Goal: Task Accomplishment & Management: Use online tool/utility

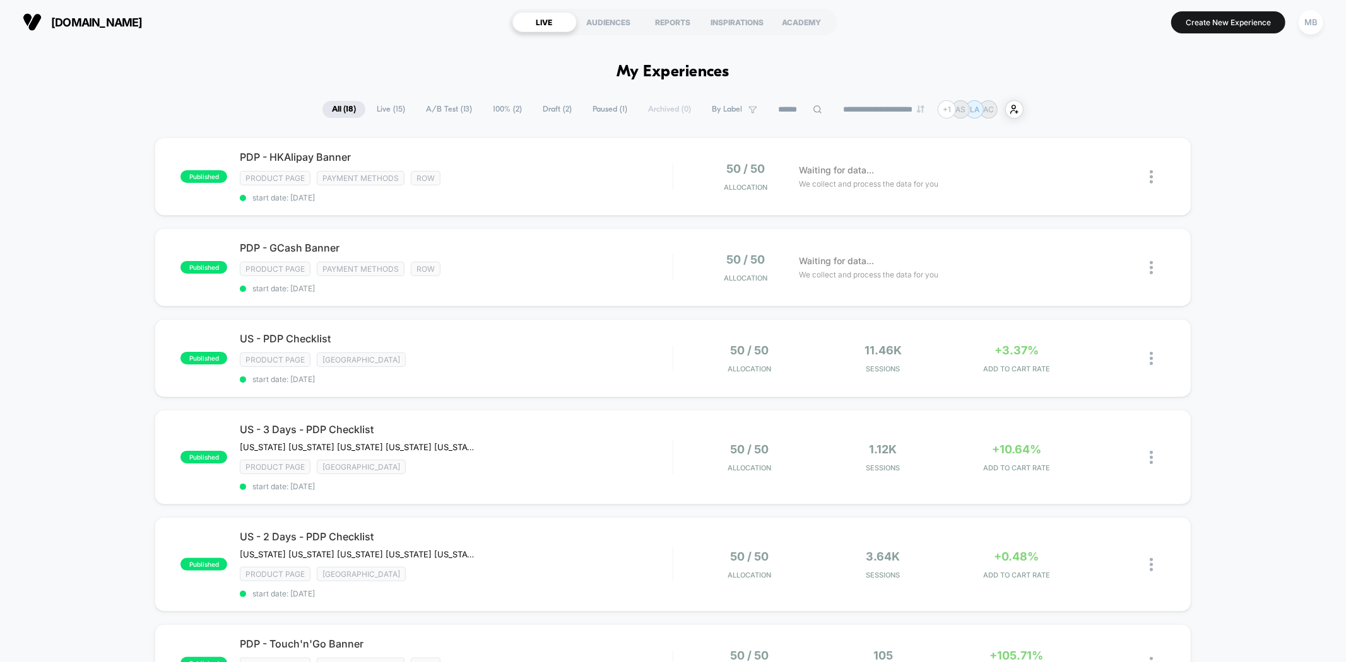
click at [785, 110] on input at bounding box center [799, 109] width 63 height 15
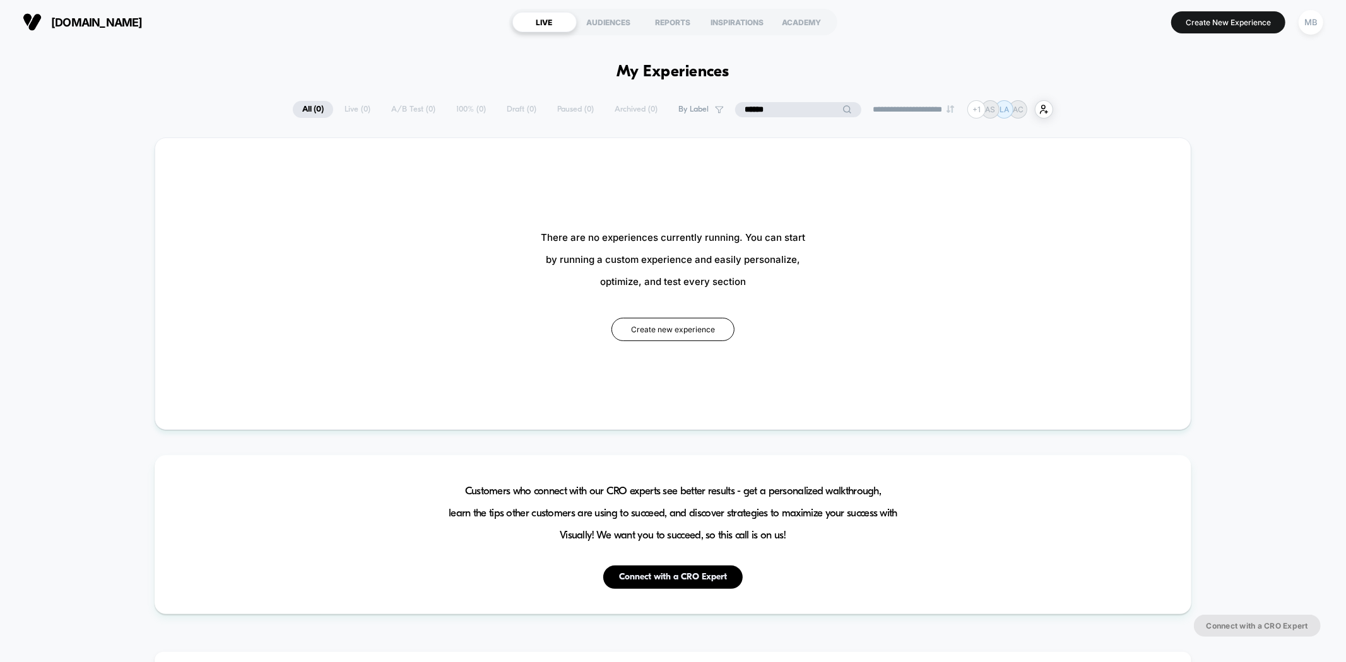
type input "******"
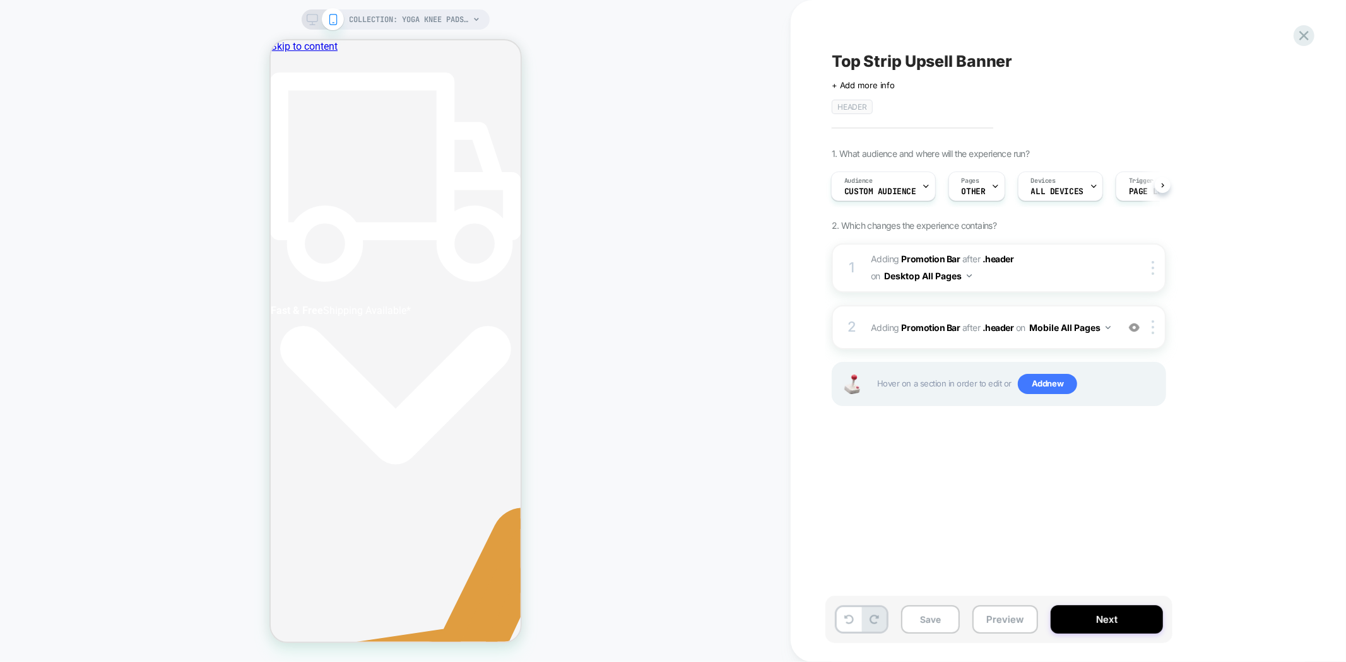
scroll to position [0, 476]
click at [1012, 631] on button "Preview" at bounding box center [1005, 620] width 66 height 28
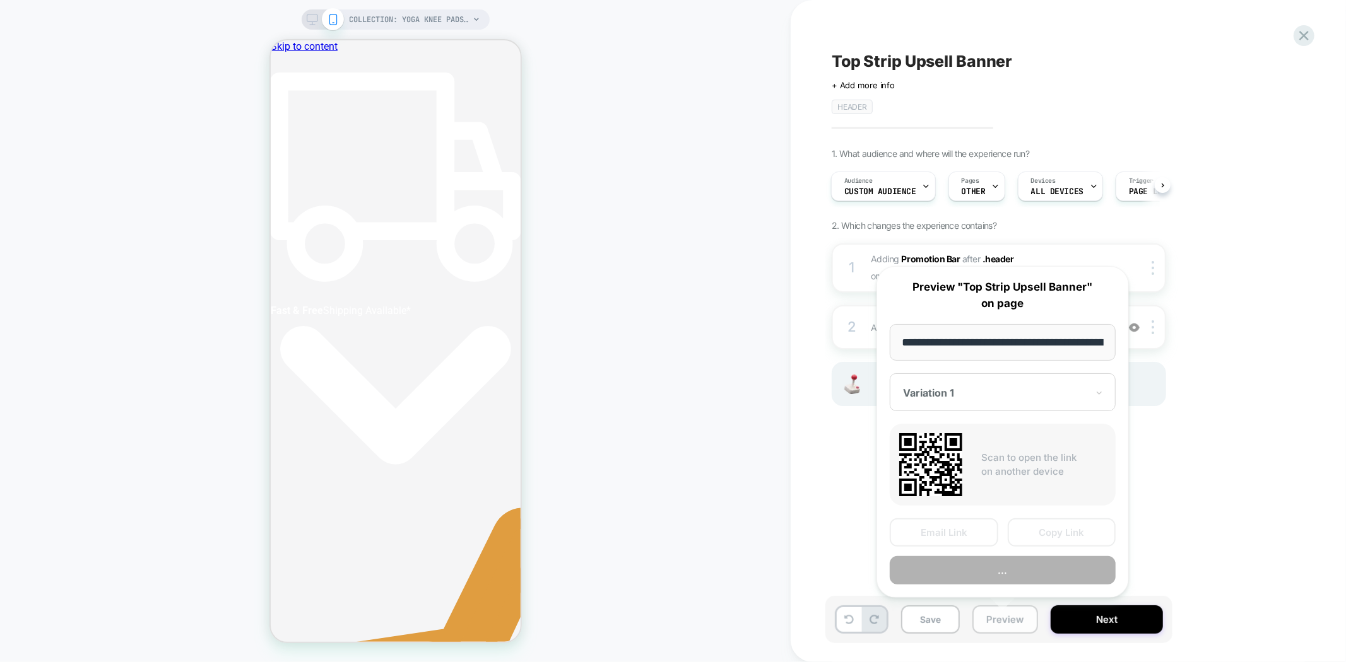
scroll to position [0, 108]
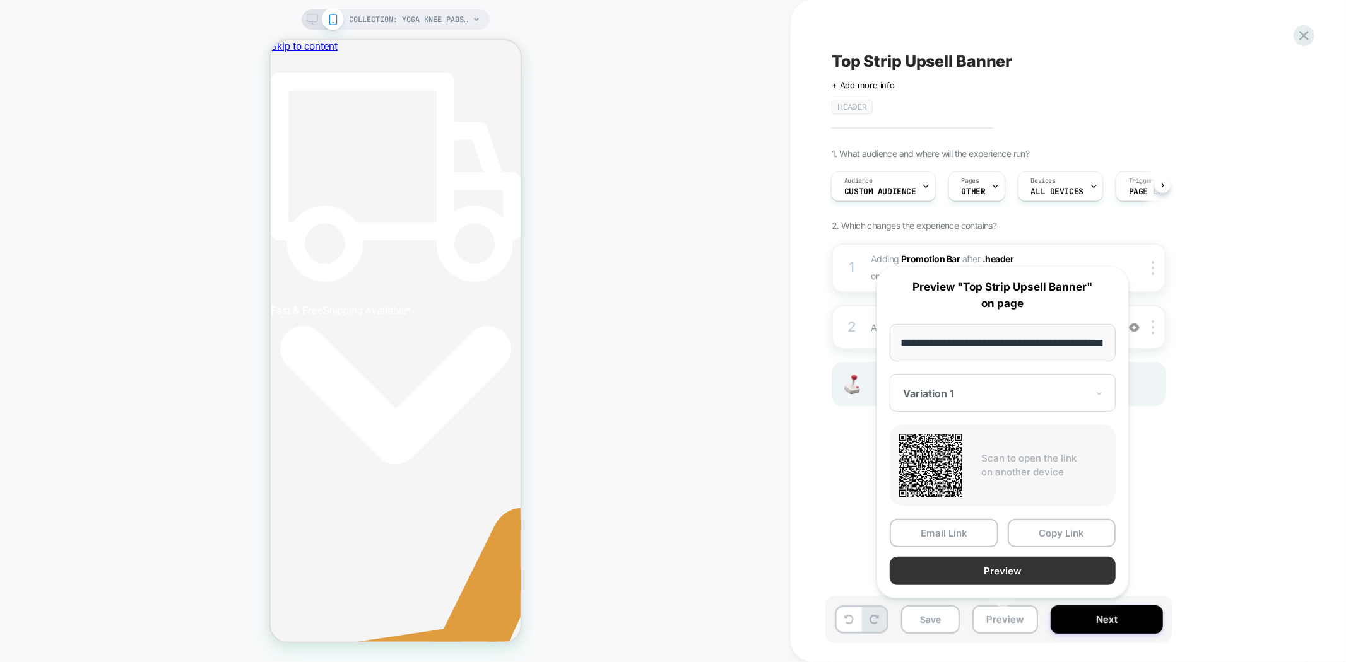
click at [1005, 571] on button "Preview" at bounding box center [1002, 571] width 226 height 28
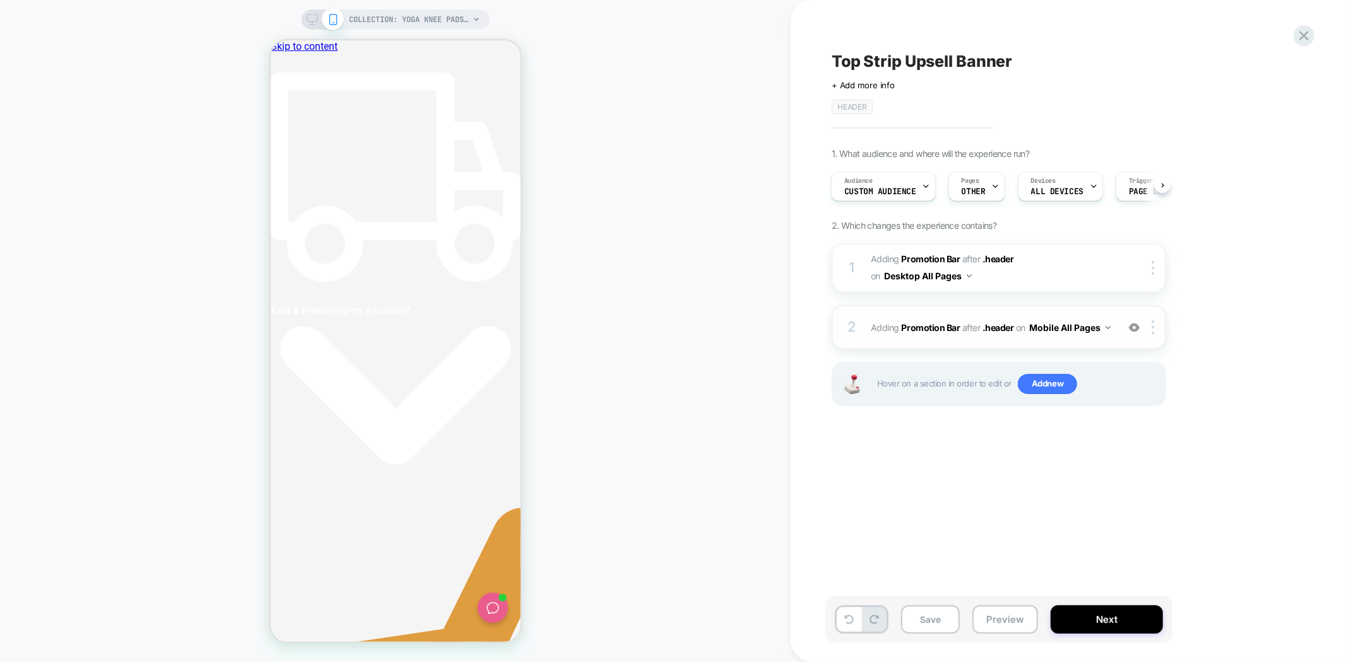
scroll to position [0, 476]
click at [1136, 324] on img at bounding box center [1134, 327] width 11 height 11
click at [993, 619] on button "Preview" at bounding box center [1005, 620] width 66 height 28
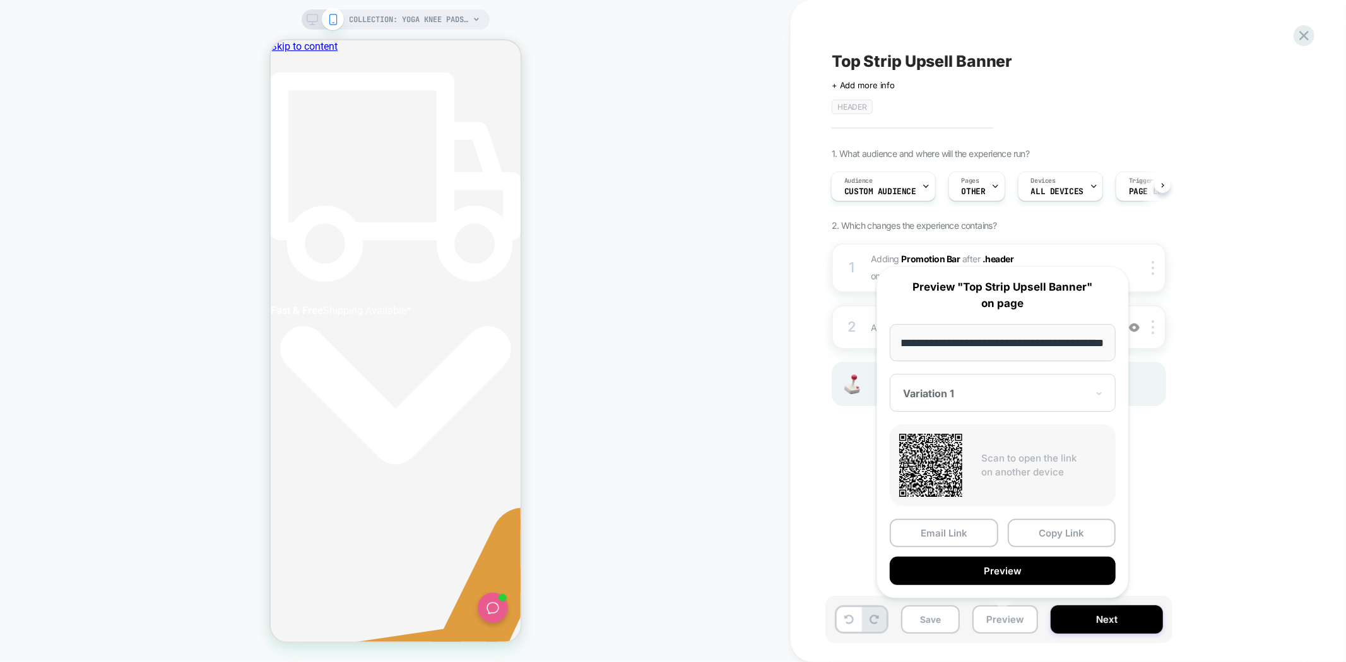
scroll to position [0, 476]
click at [999, 386] on div "Variation 1" at bounding box center [994, 393] width 187 height 15
click at [938, 459] on div "CONTROL" at bounding box center [1002, 460] width 213 height 23
click at [1011, 566] on button "Preview" at bounding box center [1002, 571] width 226 height 28
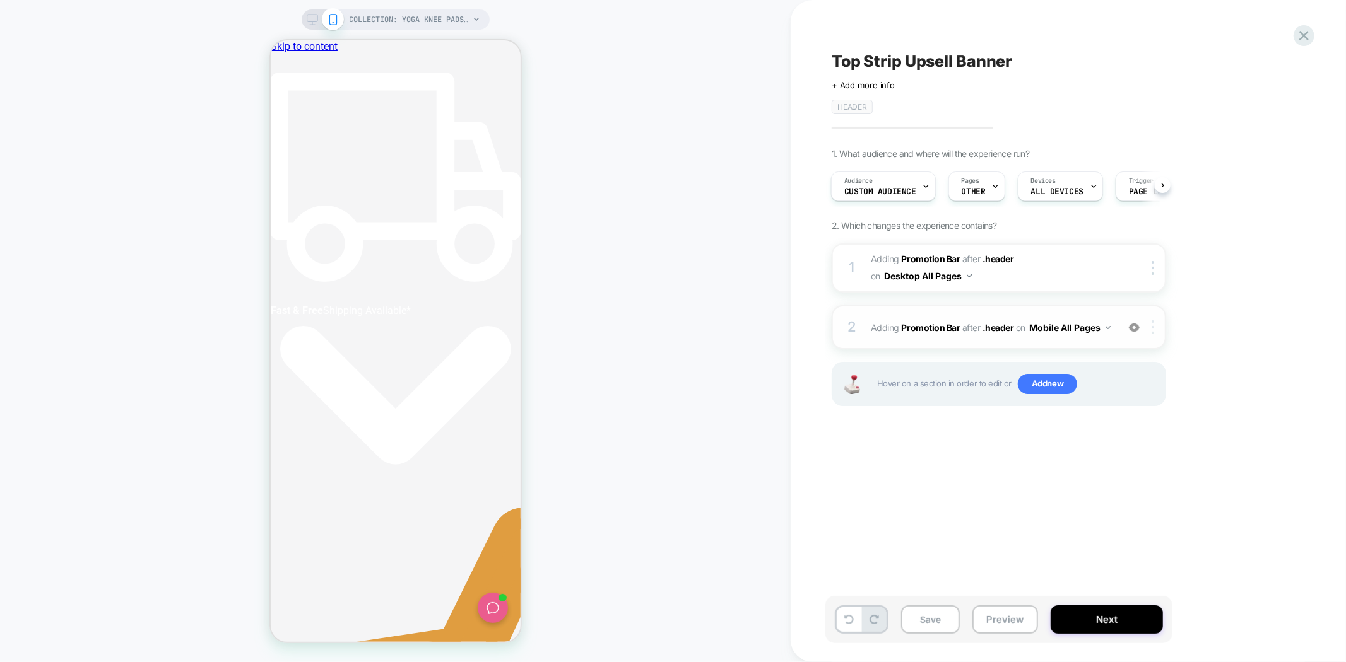
scroll to position [0, 476]
click at [1154, 322] on img at bounding box center [1152, 327] width 3 height 14
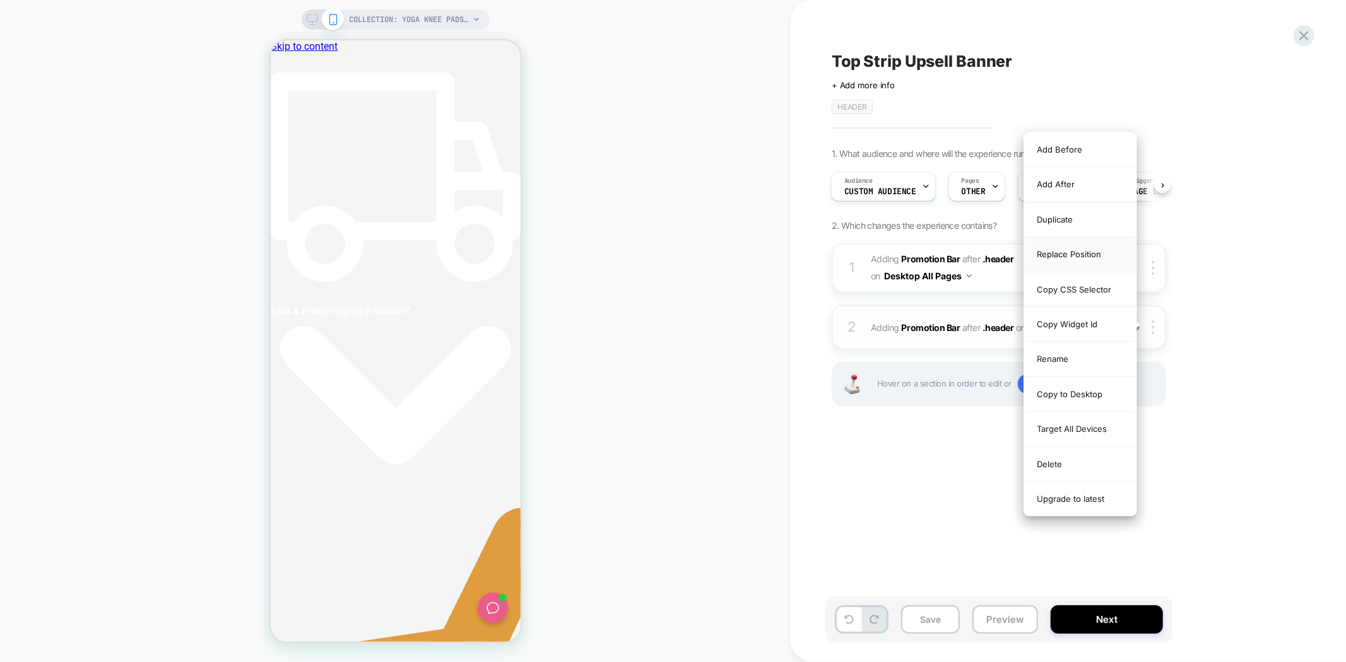
scroll to position [0, 7]
click at [1066, 259] on div "Replace Position" at bounding box center [1080, 254] width 112 height 35
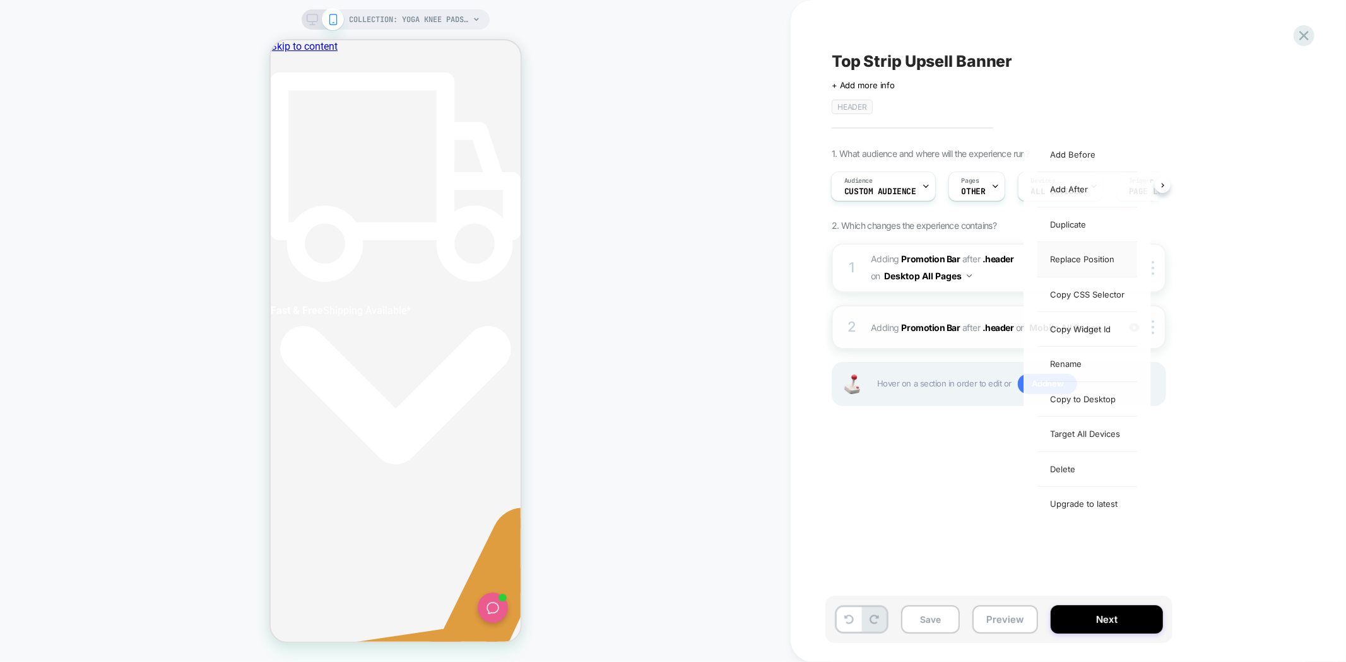
scroll to position [0, 0]
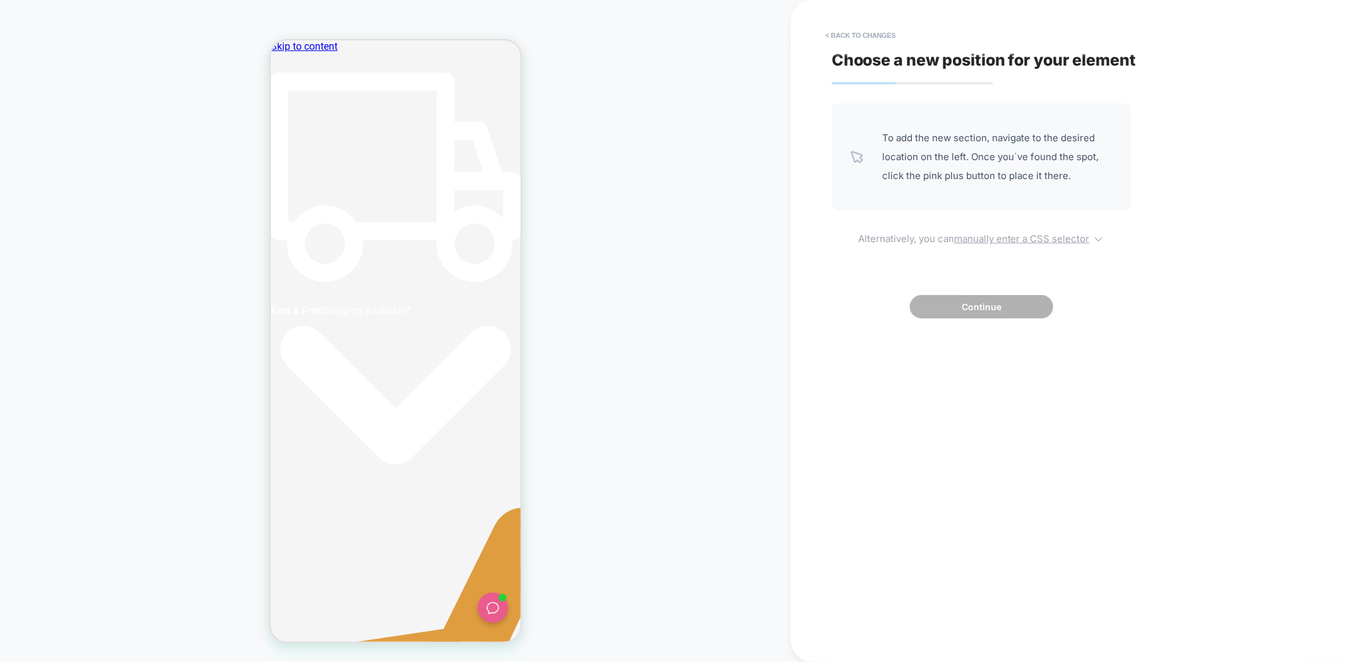
click at [999, 241] on u "manually enter a CSS selector" at bounding box center [1022, 239] width 136 height 12
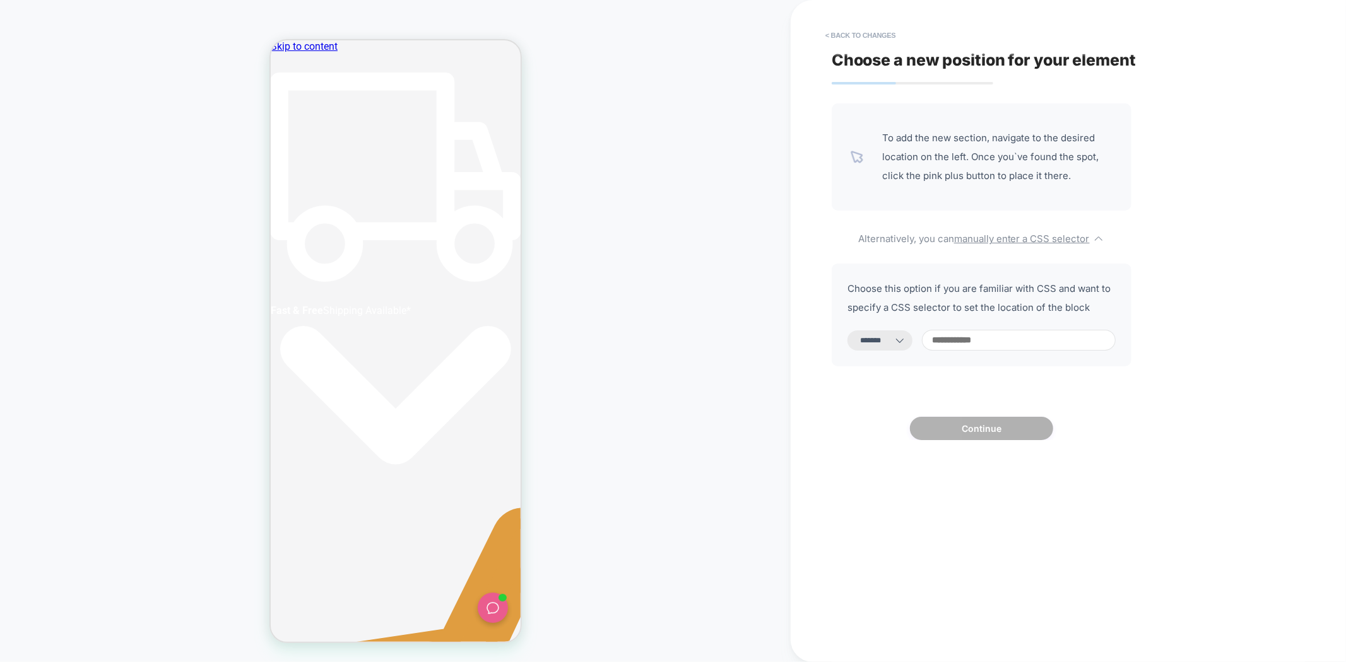
click at [888, 339] on select "**********" at bounding box center [879, 341] width 65 height 20
select select "*********"
click at [847, 331] on select "**********" at bounding box center [879, 341] width 65 height 20
click at [1011, 332] on input at bounding box center [1019, 340] width 194 height 21
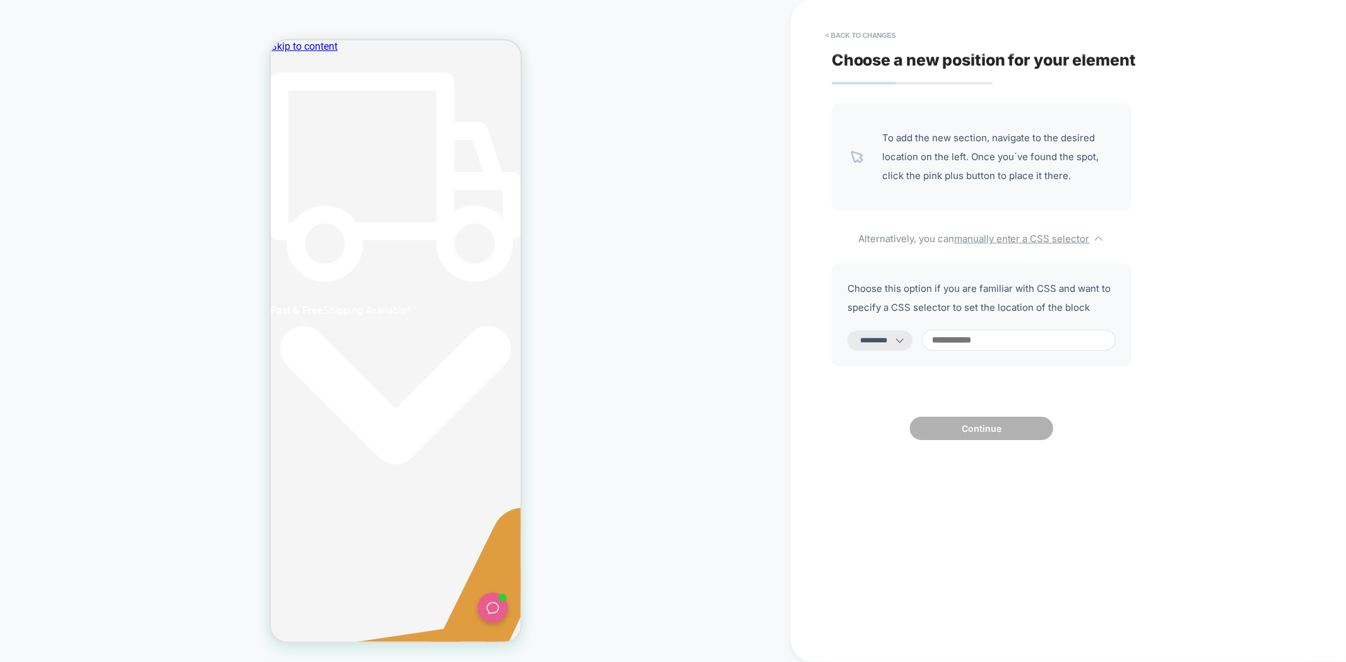
paste input "**********"
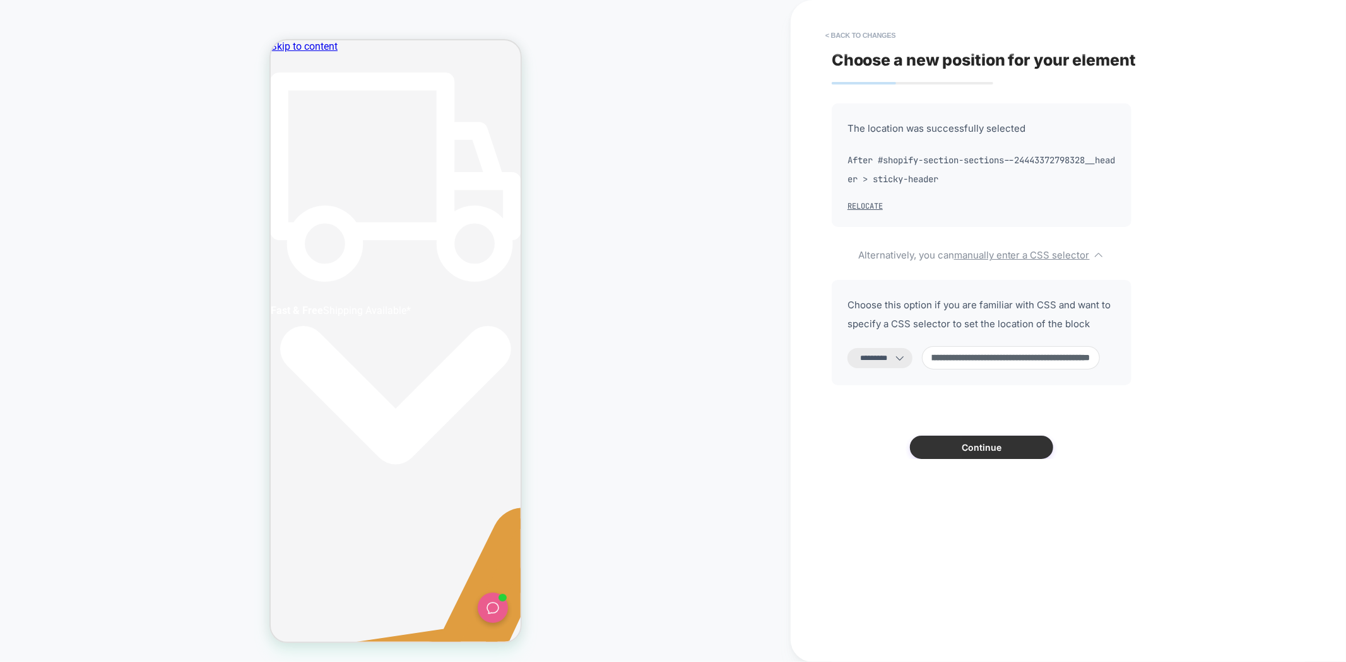
scroll to position [0, 476]
type input "**********"
click at [968, 438] on button "Continue" at bounding box center [981, 447] width 143 height 23
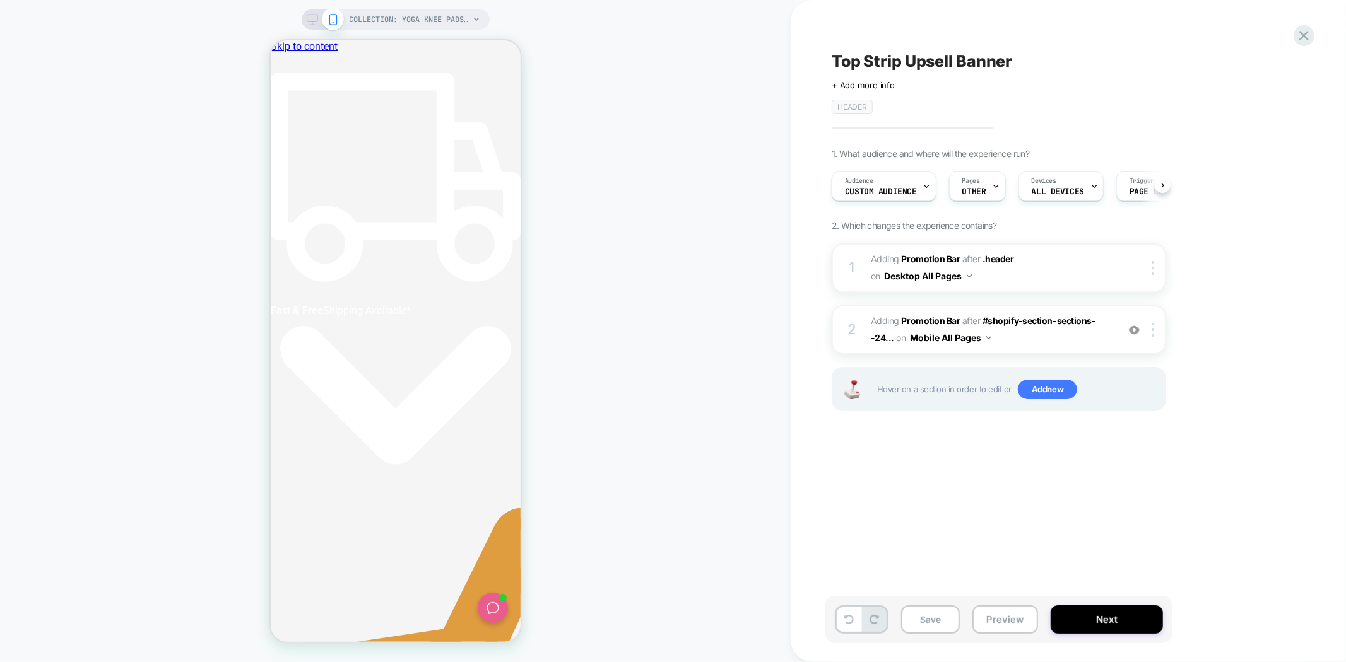
scroll to position [0, 1]
click at [1011, 621] on button "Preview" at bounding box center [1005, 620] width 66 height 28
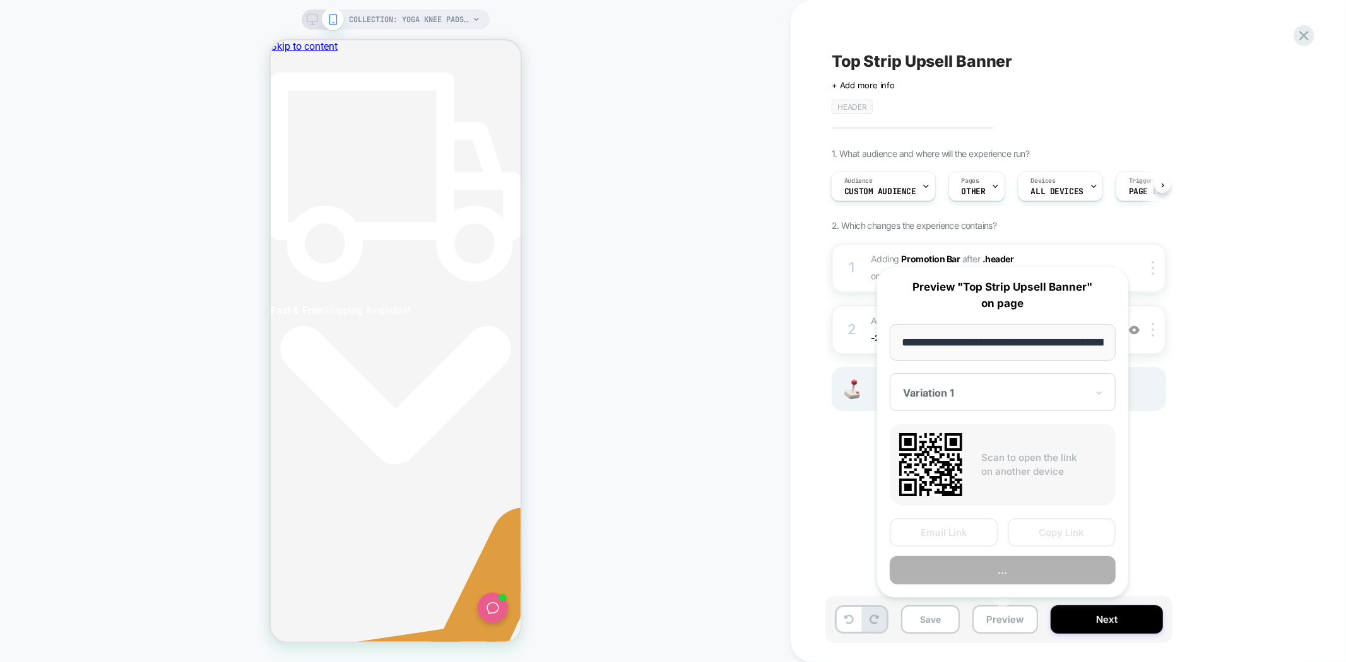
scroll to position [0, 108]
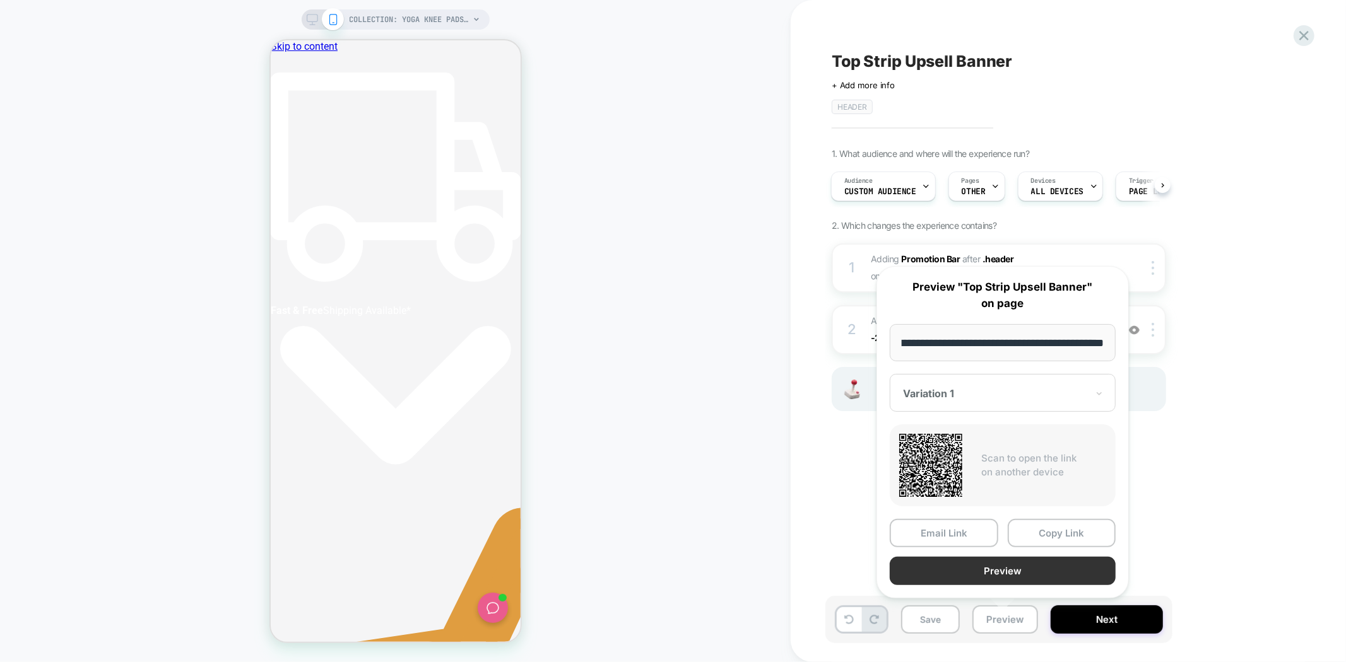
click at [1006, 572] on button "Preview" at bounding box center [1002, 571] width 226 height 28
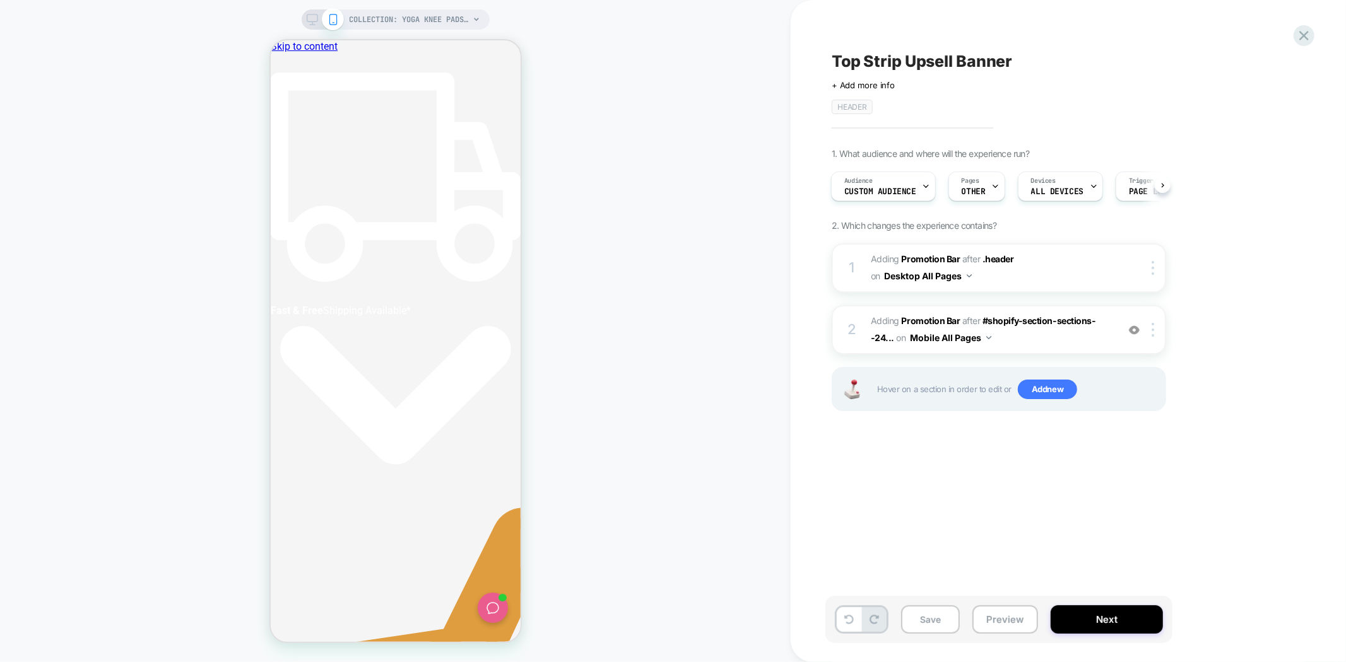
scroll to position [0, 474]
click at [930, 623] on button "Save" at bounding box center [930, 620] width 59 height 28
click at [989, 625] on button "Preview" at bounding box center [1005, 620] width 66 height 28
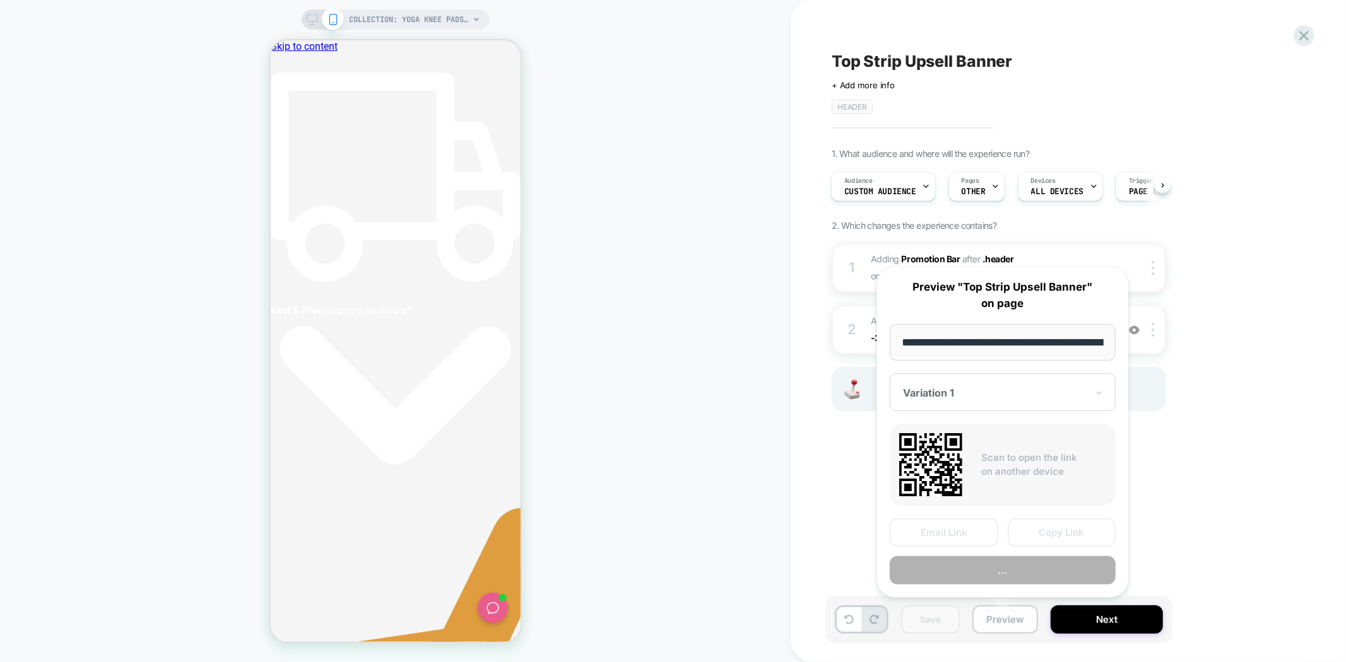
scroll to position [0, 108]
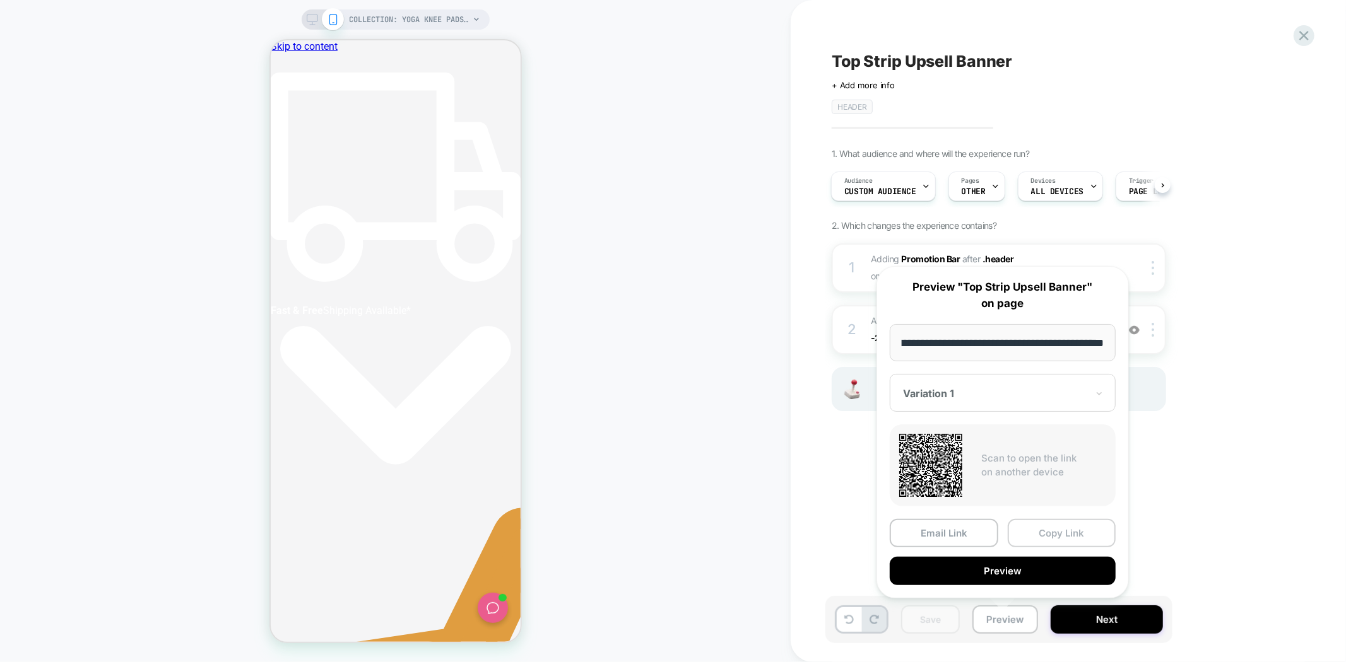
click at [1057, 537] on button "Copy Link" at bounding box center [1061, 533] width 109 height 28
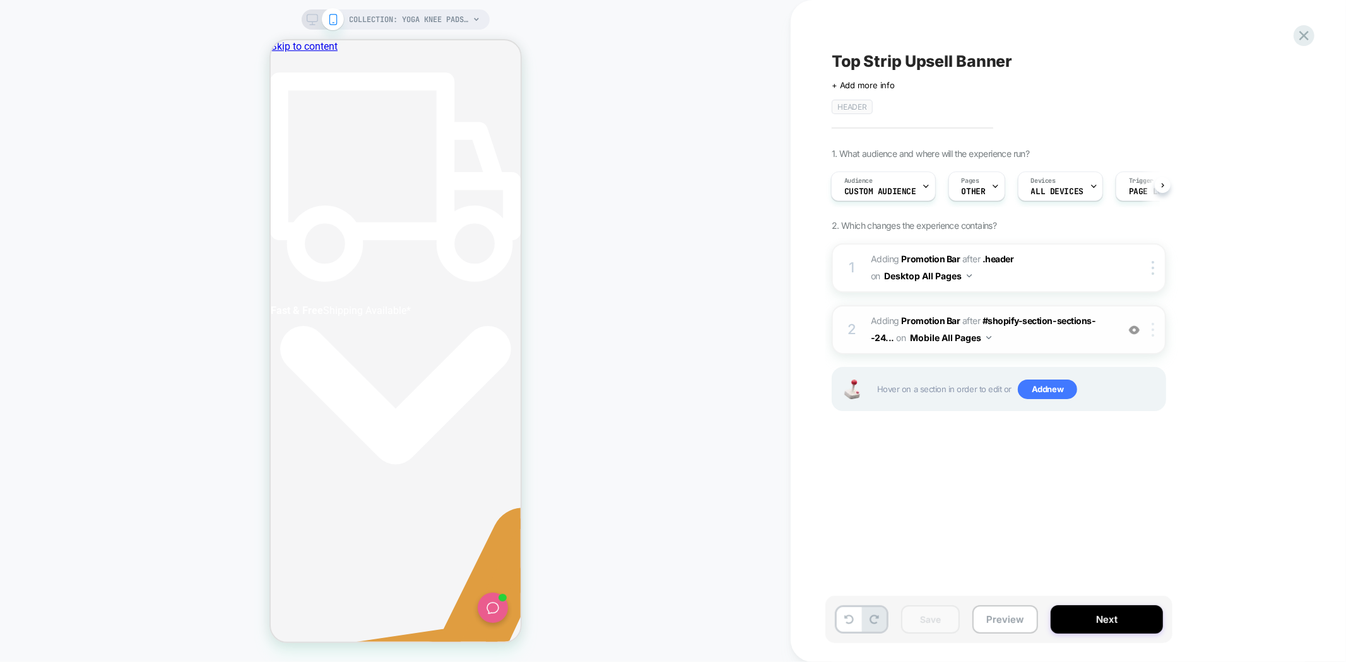
click at [1152, 328] on img at bounding box center [1152, 330] width 3 height 14
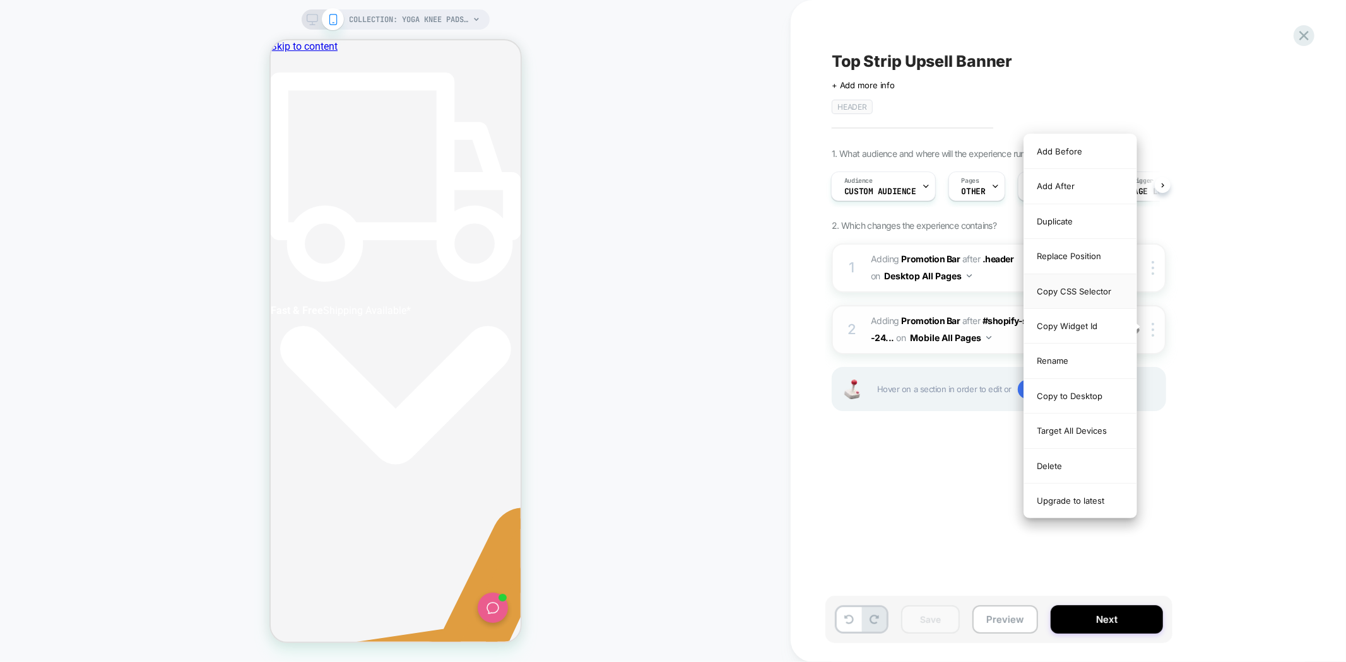
click at [1089, 294] on div "Copy CSS Selector" at bounding box center [1080, 291] width 112 height 35
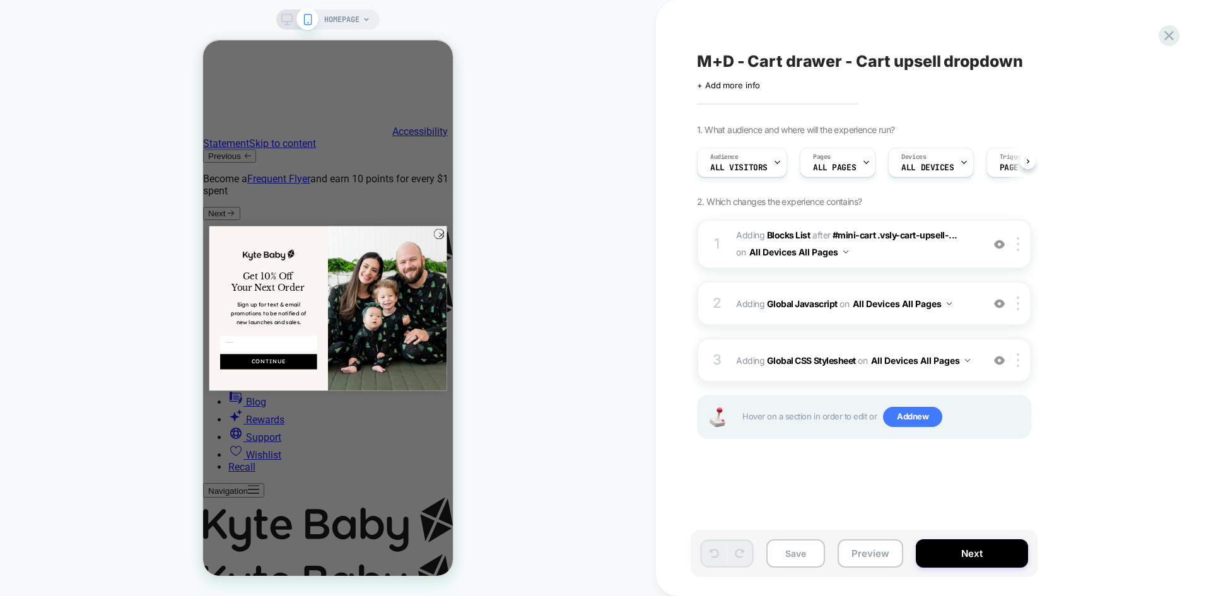
scroll to position [0, 1]
click at [438, 232] on circle "Close dialog" at bounding box center [442, 235] width 10 height 10
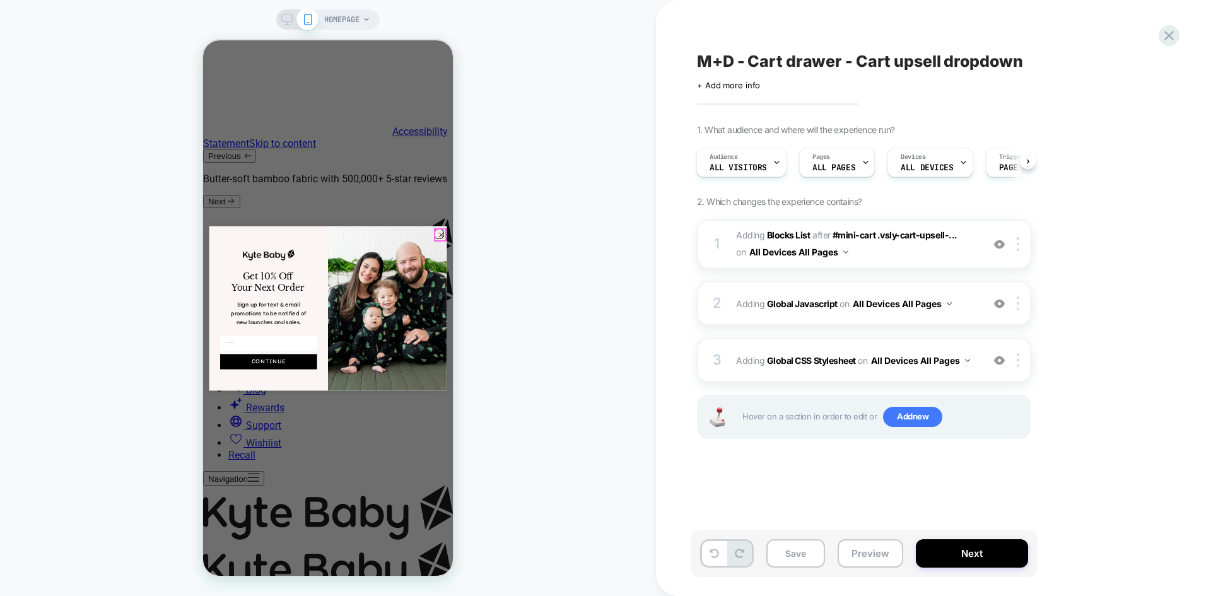
click at [437, 233] on circle "Close dialog" at bounding box center [442, 235] width 10 height 10
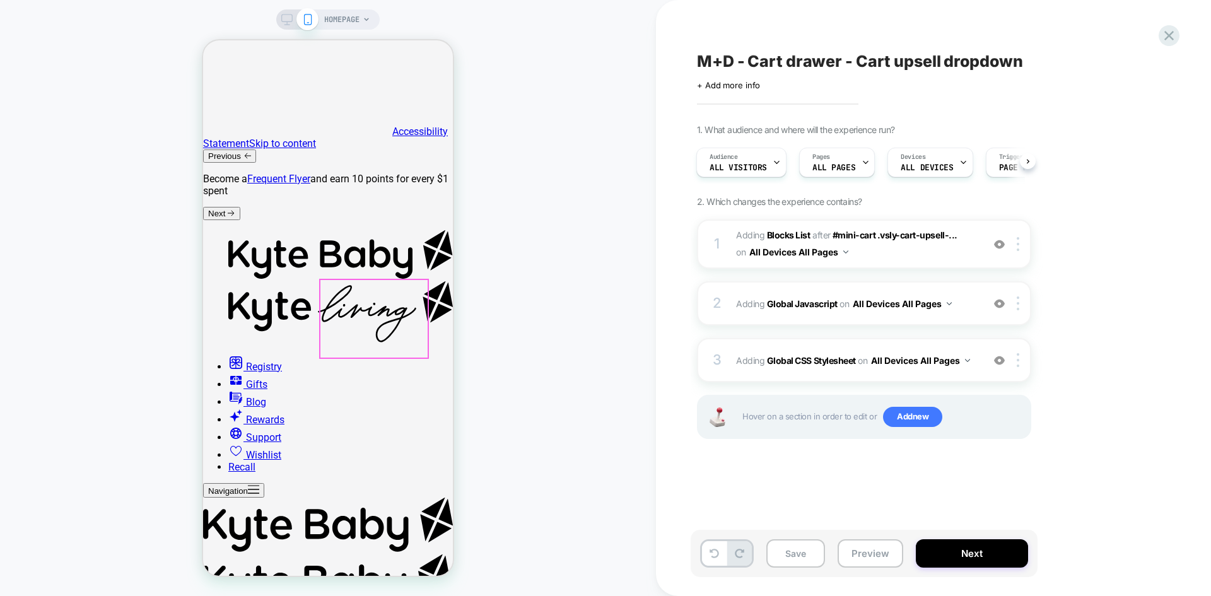
scroll to position [37, 0]
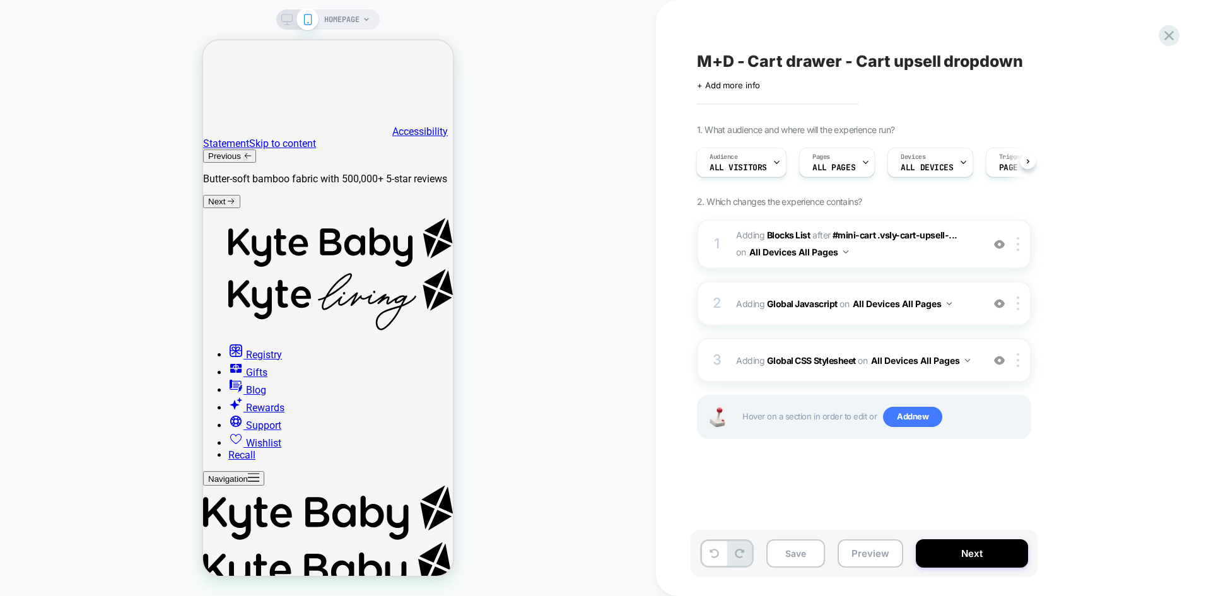
drag, startPoint x: 851, startPoint y: 549, endPoint x: 855, endPoint y: 533, distance: 17.0
click at [852, 549] on button "Preview" at bounding box center [871, 553] width 66 height 28
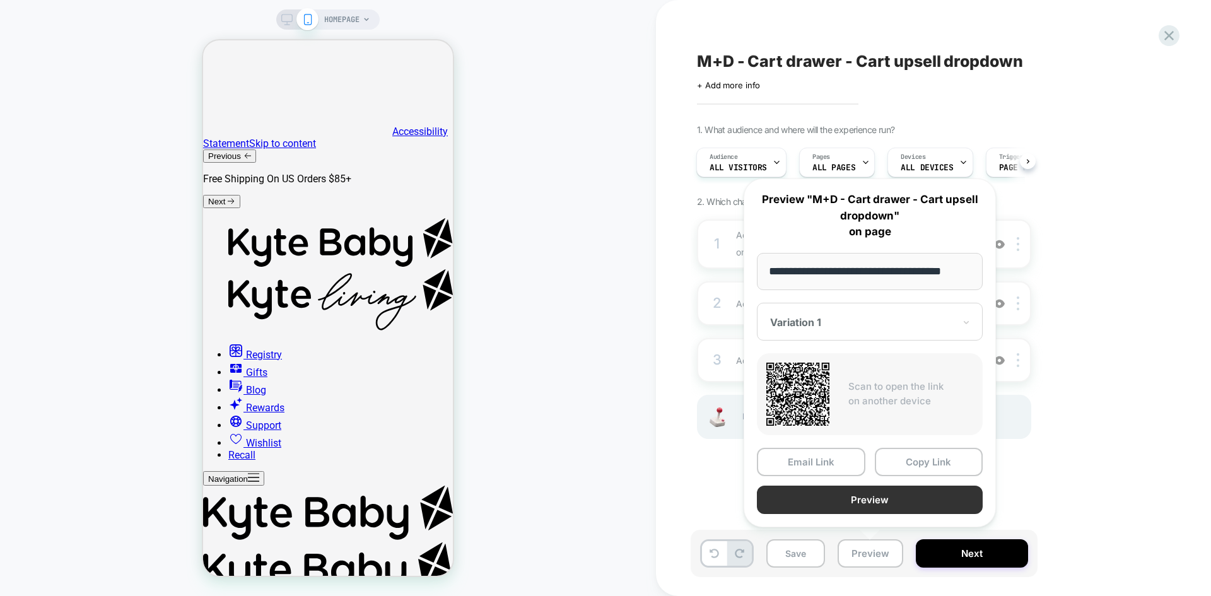
scroll to position [0, 0]
click at [882, 507] on button "Preview" at bounding box center [870, 500] width 226 height 28
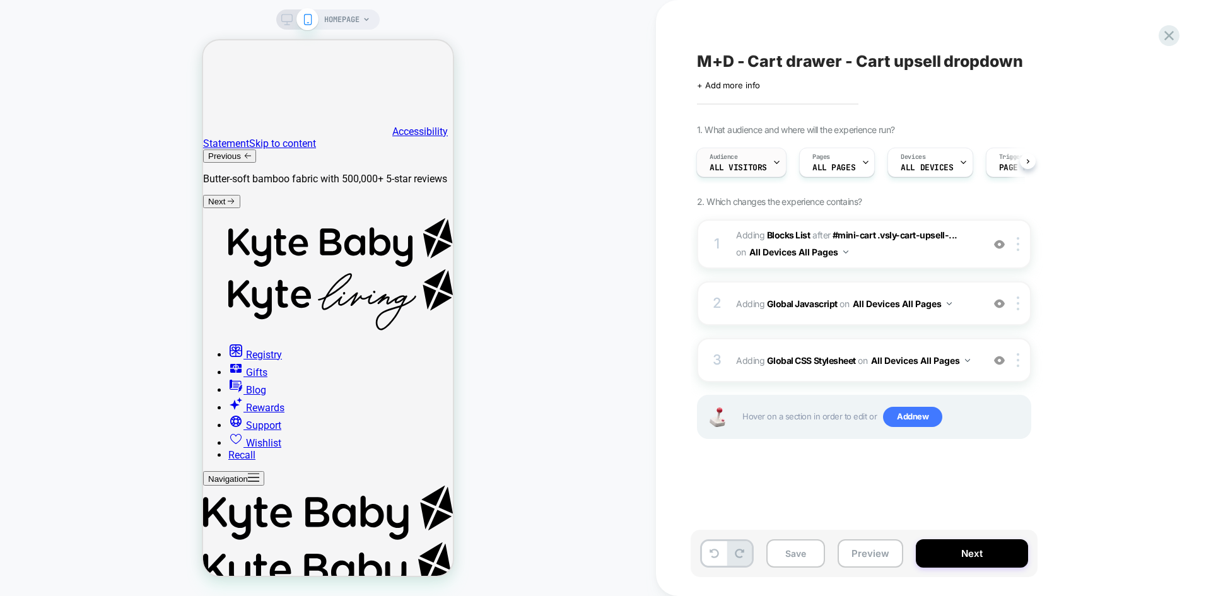
click at [757, 165] on span "All Visitors" at bounding box center [738, 167] width 57 height 9
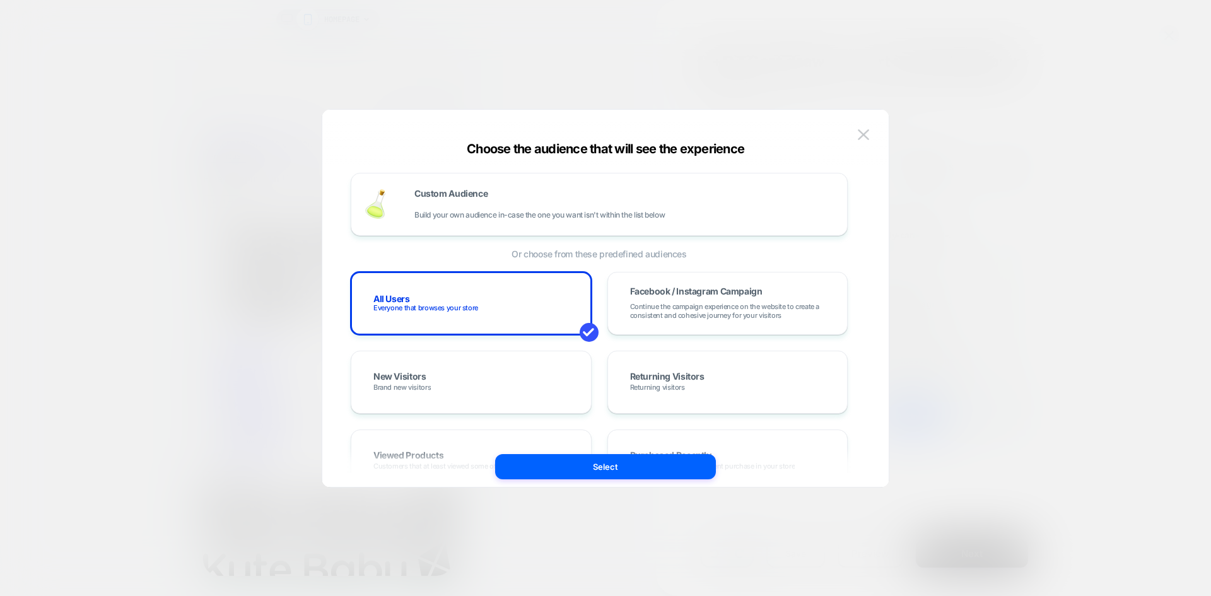
click at [858, 139] on img at bounding box center [863, 134] width 11 height 11
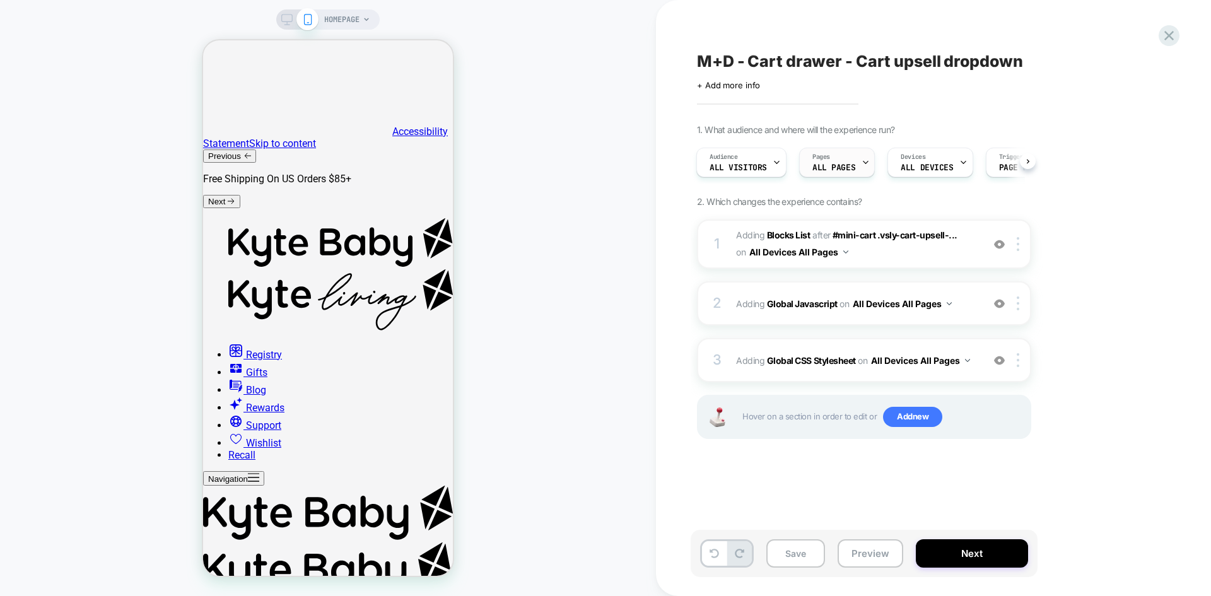
click at [854, 167] on div "Pages ALL PAGES" at bounding box center [834, 162] width 68 height 28
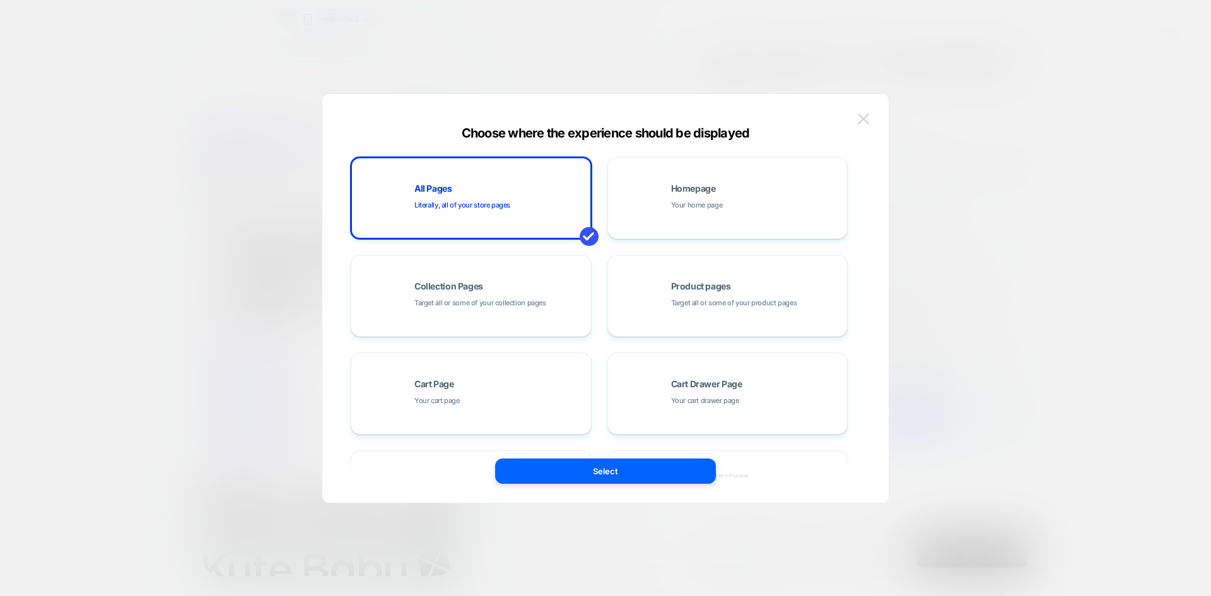
click at [866, 122] on img at bounding box center [863, 119] width 11 height 11
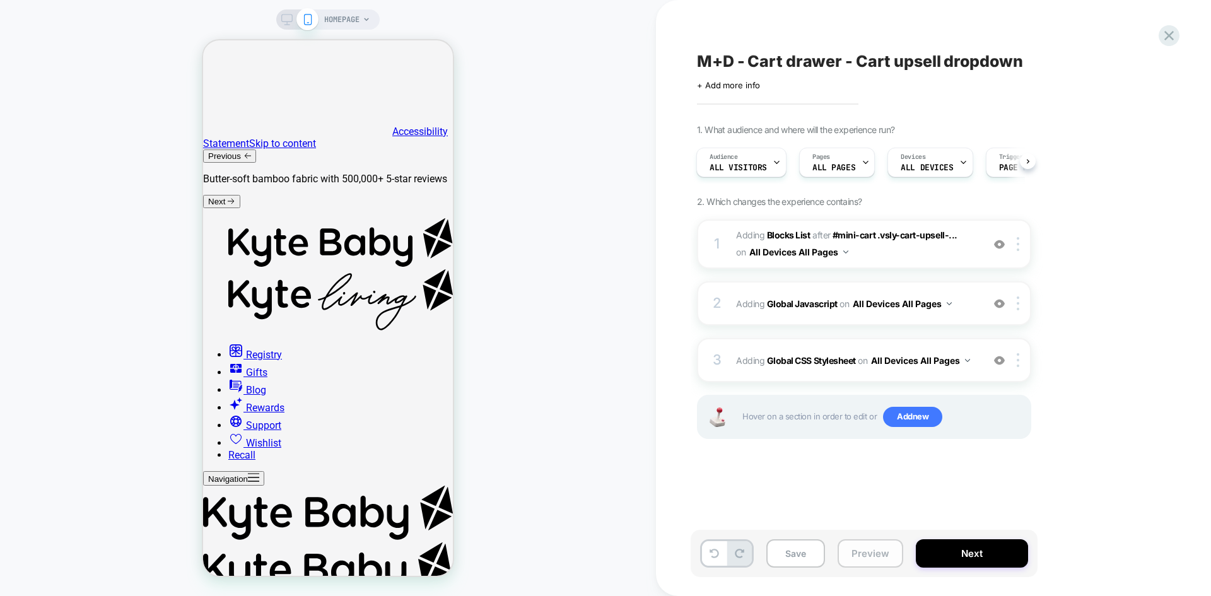
click at [844, 563] on button "Preview" at bounding box center [871, 553] width 66 height 28
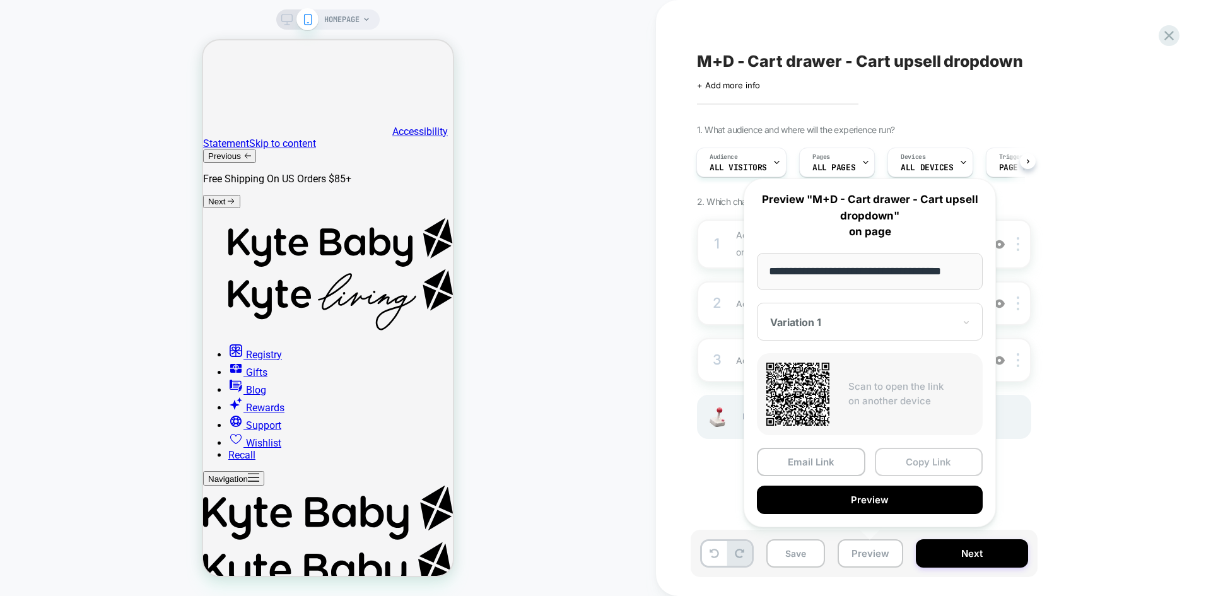
click at [929, 461] on button "Copy Link" at bounding box center [929, 462] width 109 height 28
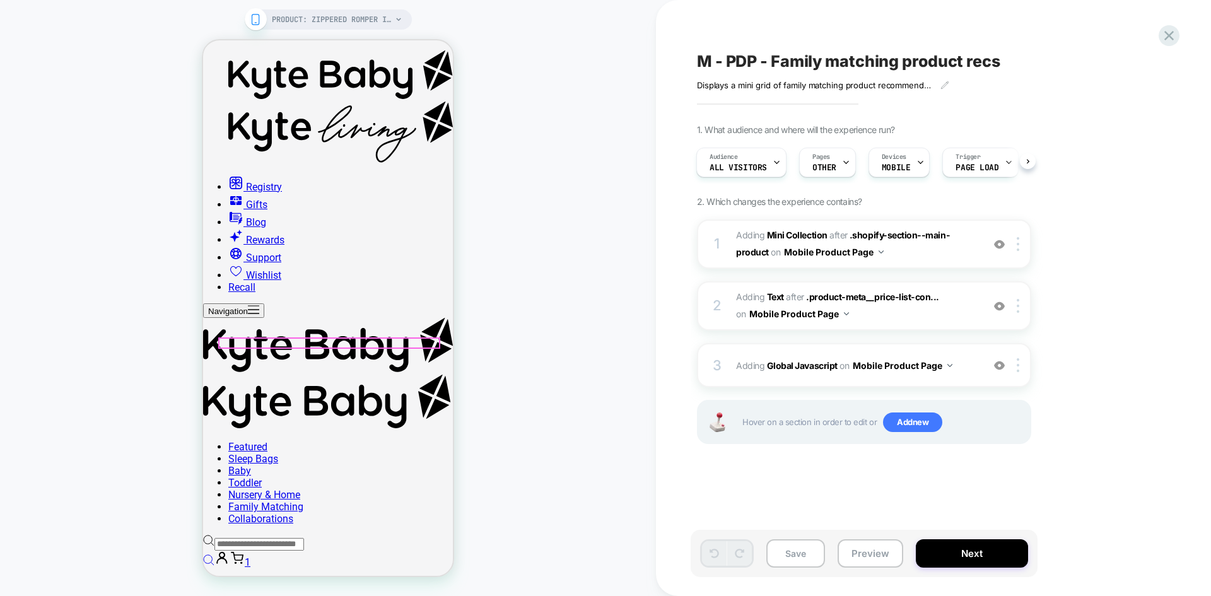
scroll to position [189, 0]
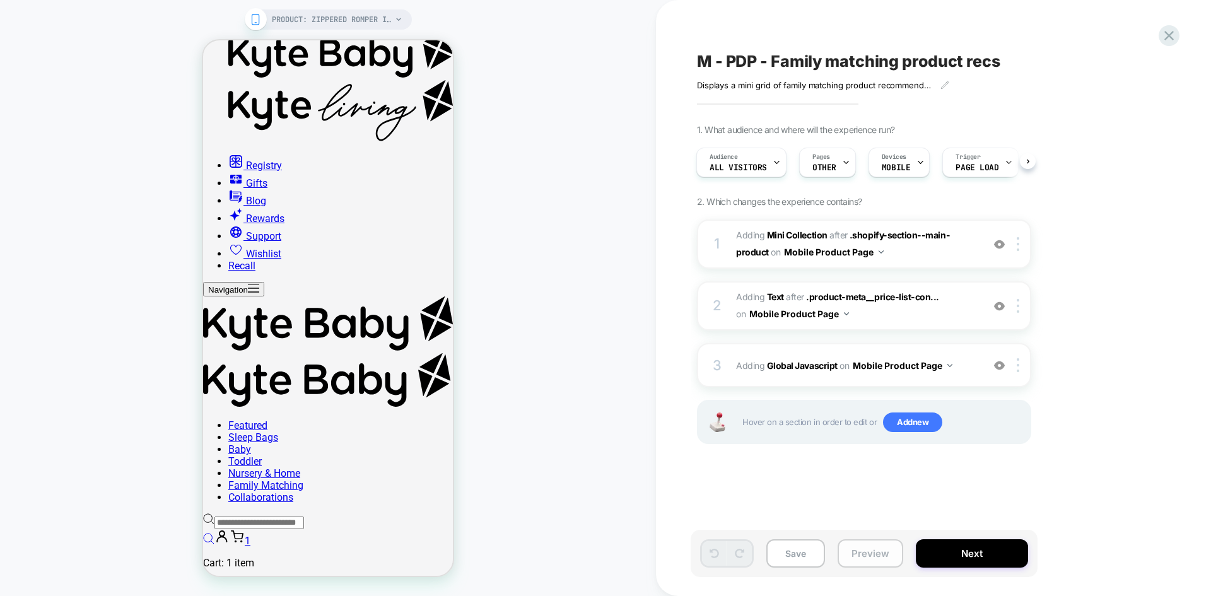
click at [884, 563] on button "Preview" at bounding box center [871, 553] width 66 height 28
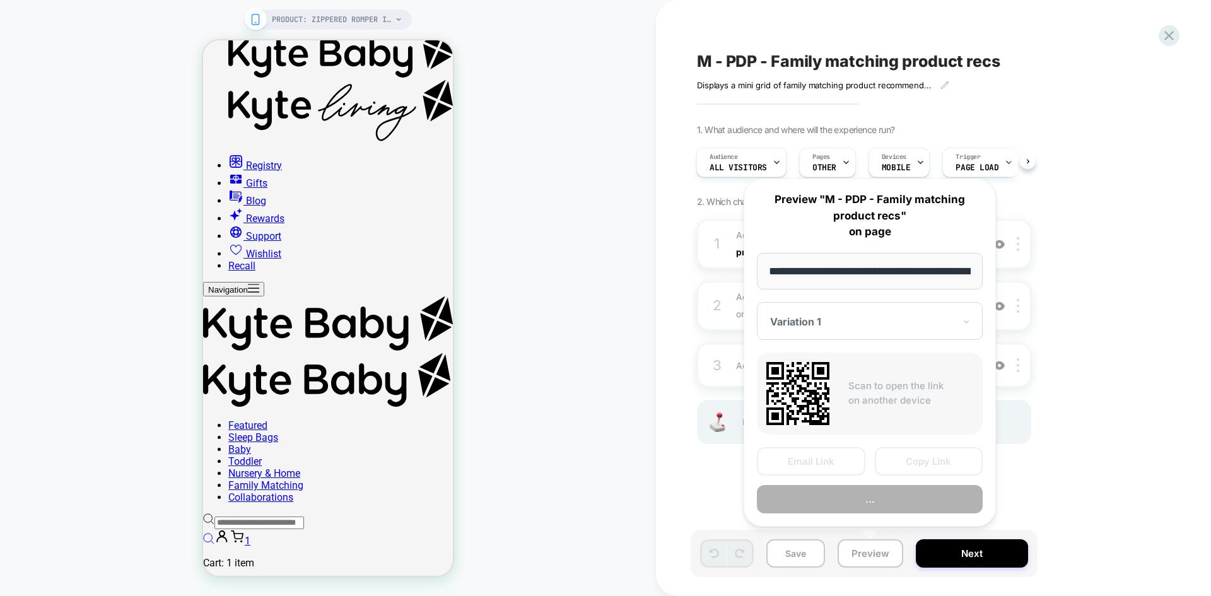
scroll to position [0, 229]
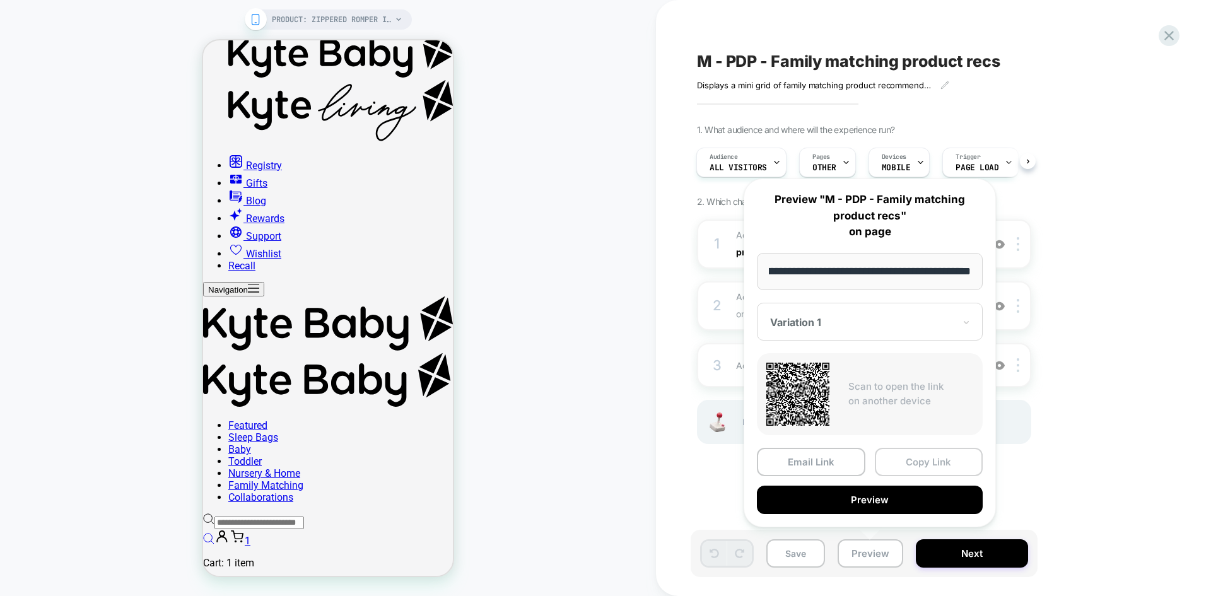
click at [915, 463] on button "Copy Link" at bounding box center [929, 462] width 109 height 28
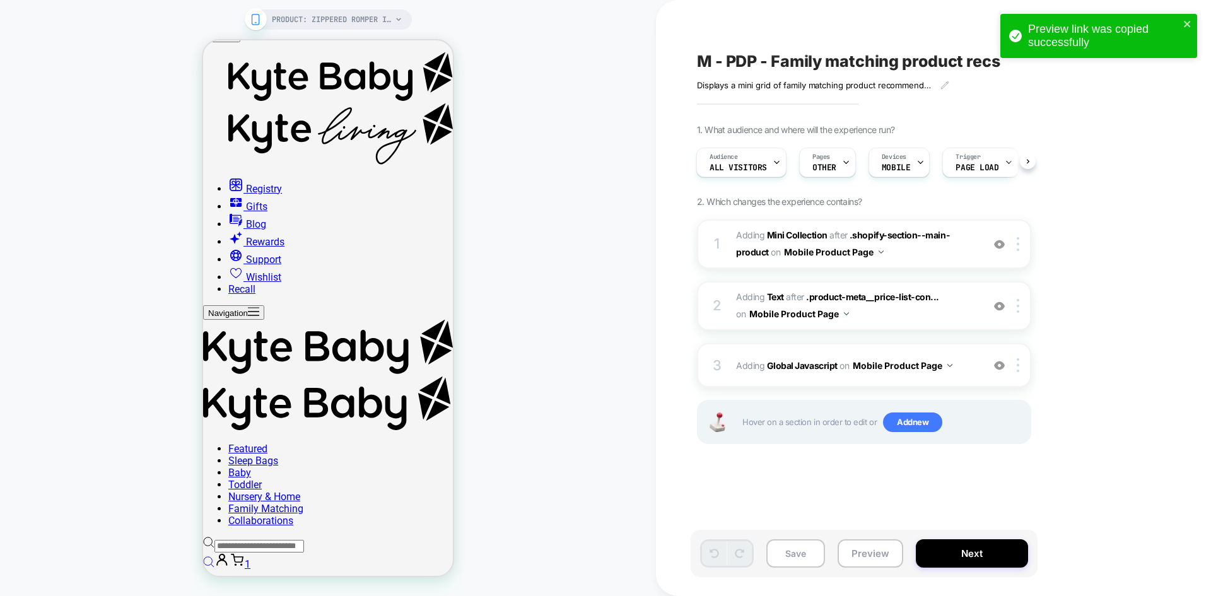
scroll to position [189, 0]
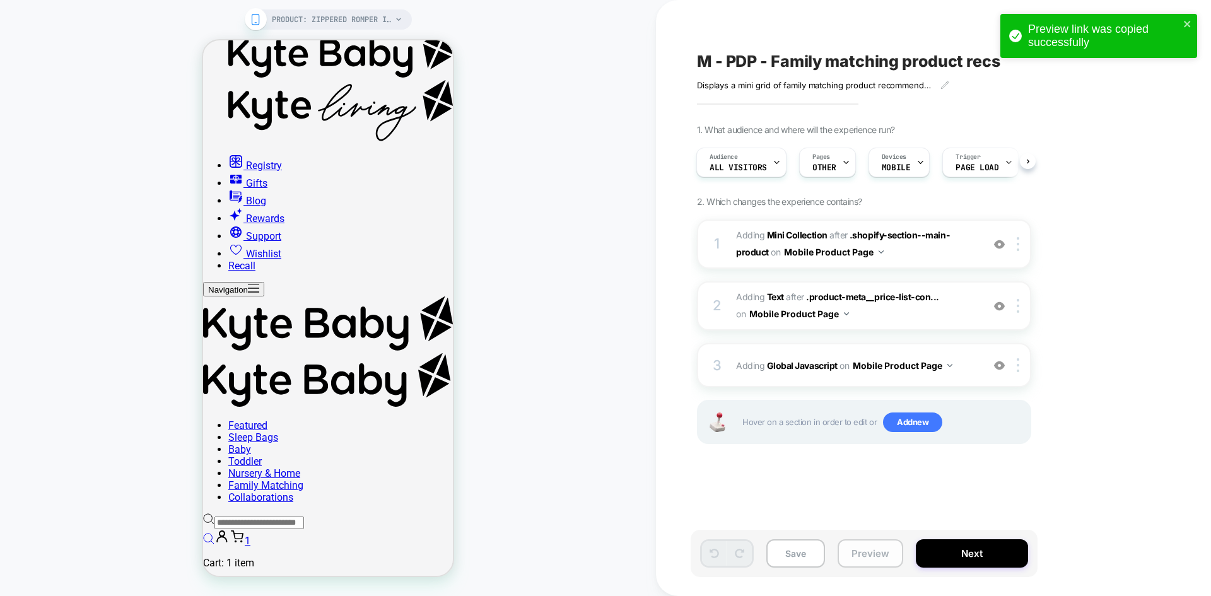
drag, startPoint x: 883, startPoint y: 560, endPoint x: 878, endPoint y: 551, distance: 9.9
click at [883, 560] on button "Preview" at bounding box center [871, 553] width 66 height 28
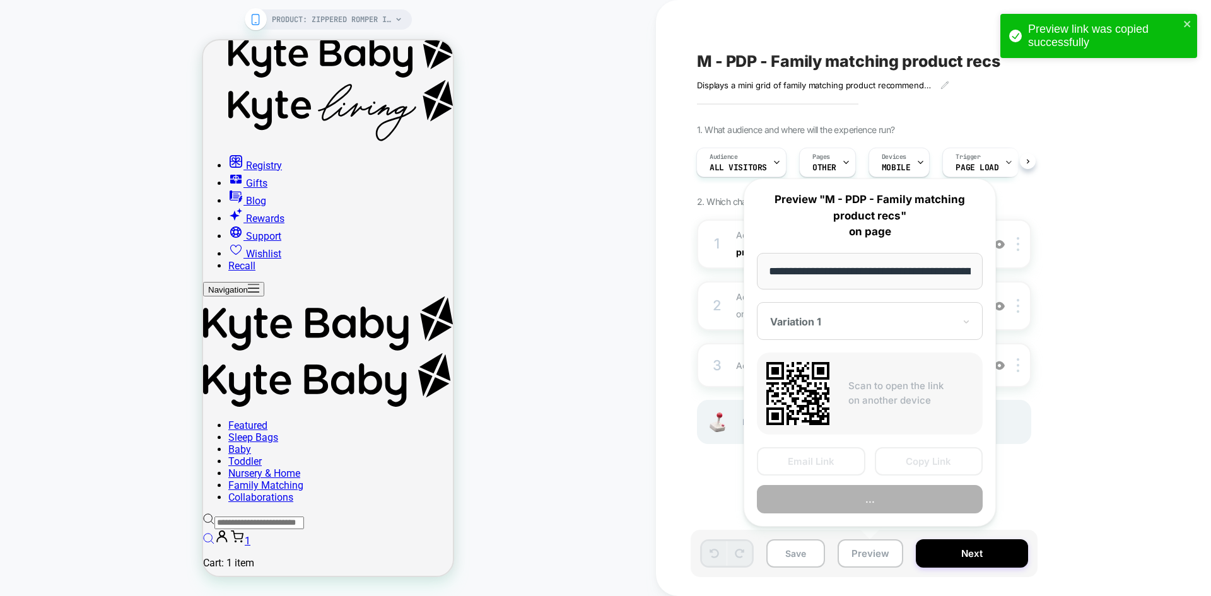
scroll to position [0, 229]
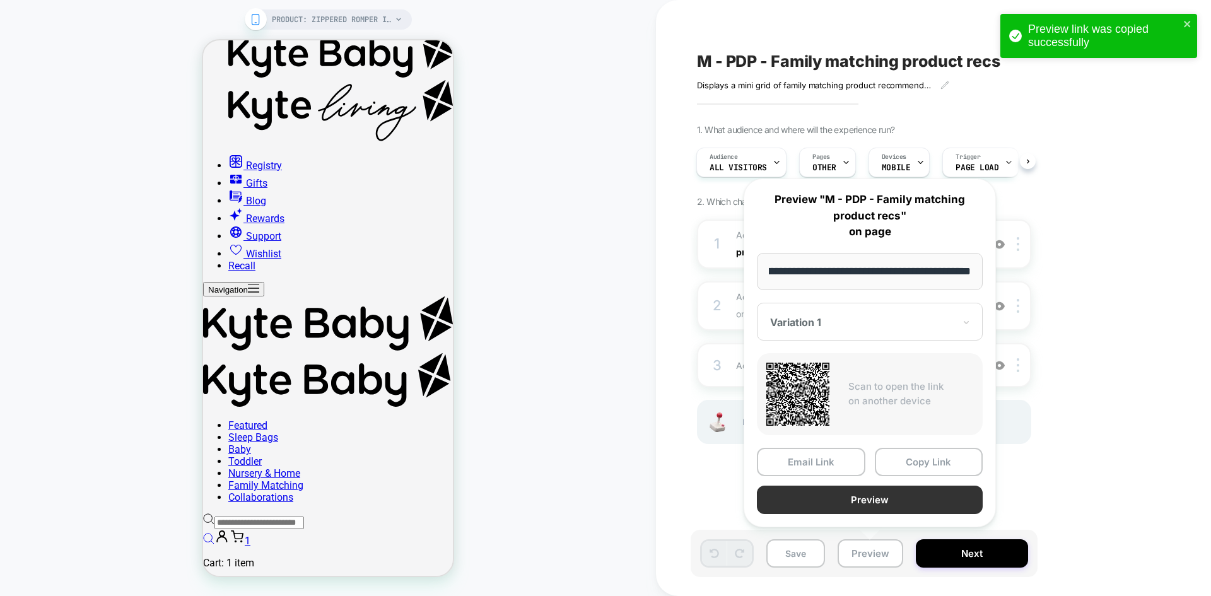
click at [857, 508] on button "Preview" at bounding box center [870, 500] width 226 height 28
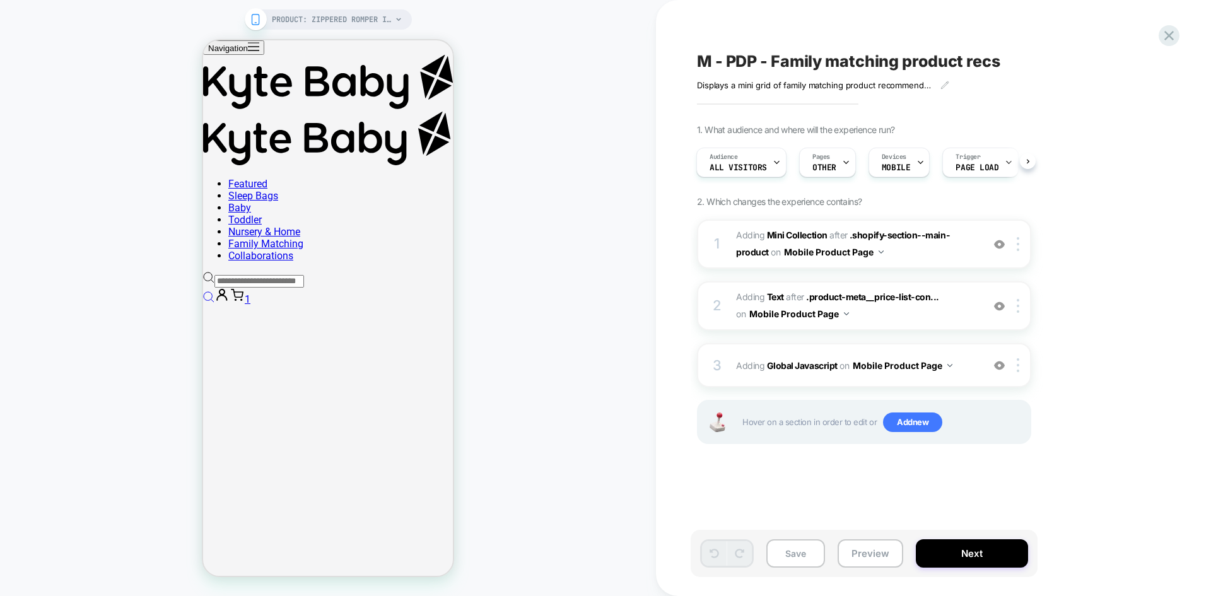
scroll to position [1440, 0]
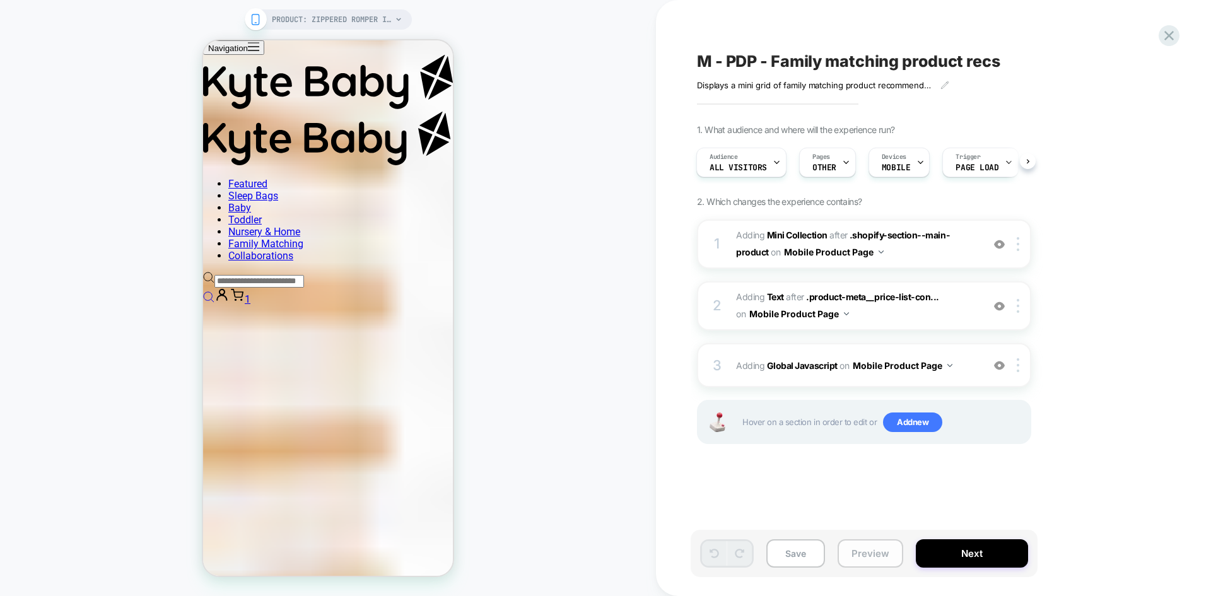
click at [865, 561] on button "Preview" at bounding box center [871, 553] width 66 height 28
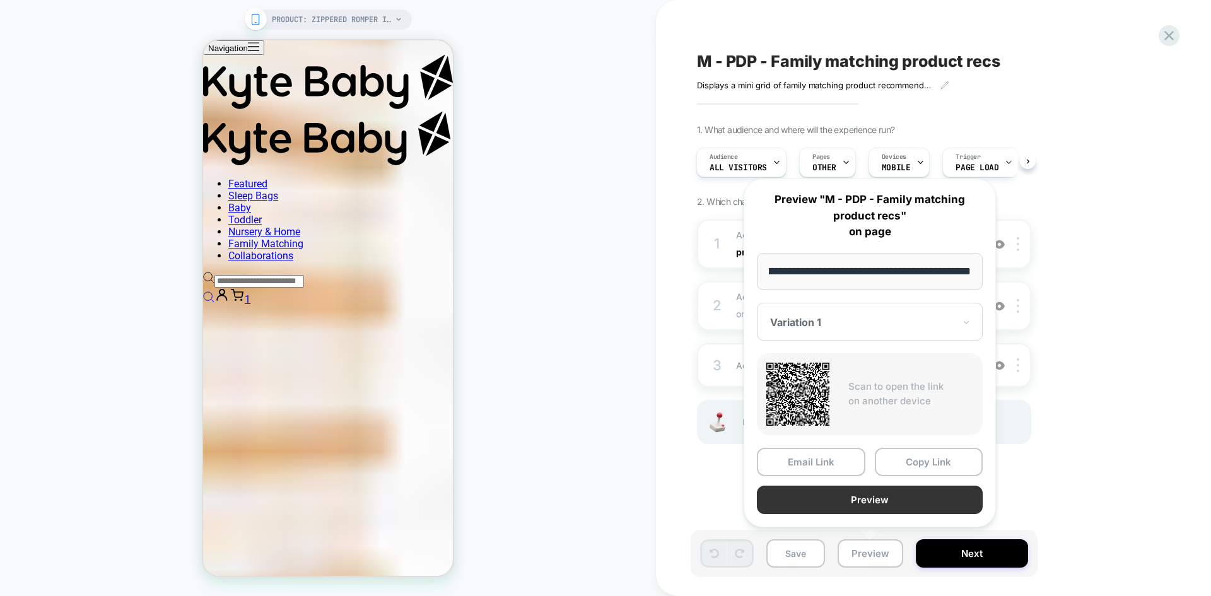
scroll to position [0, 0]
click at [888, 502] on button "Preview" at bounding box center [870, 500] width 226 height 28
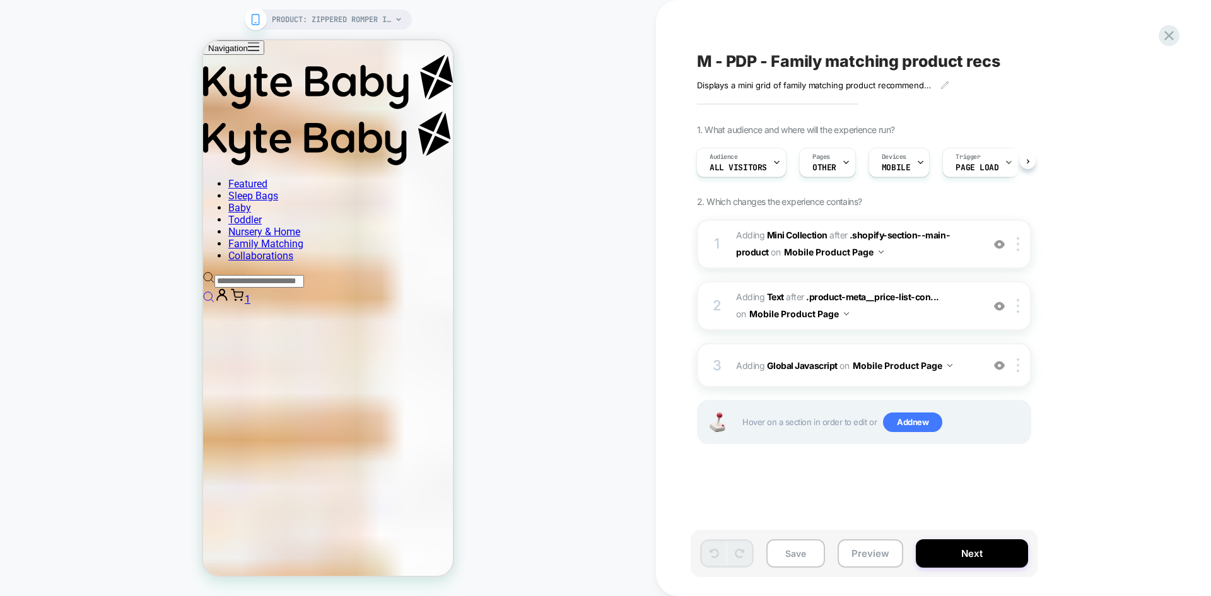
scroll to position [1440, 0]
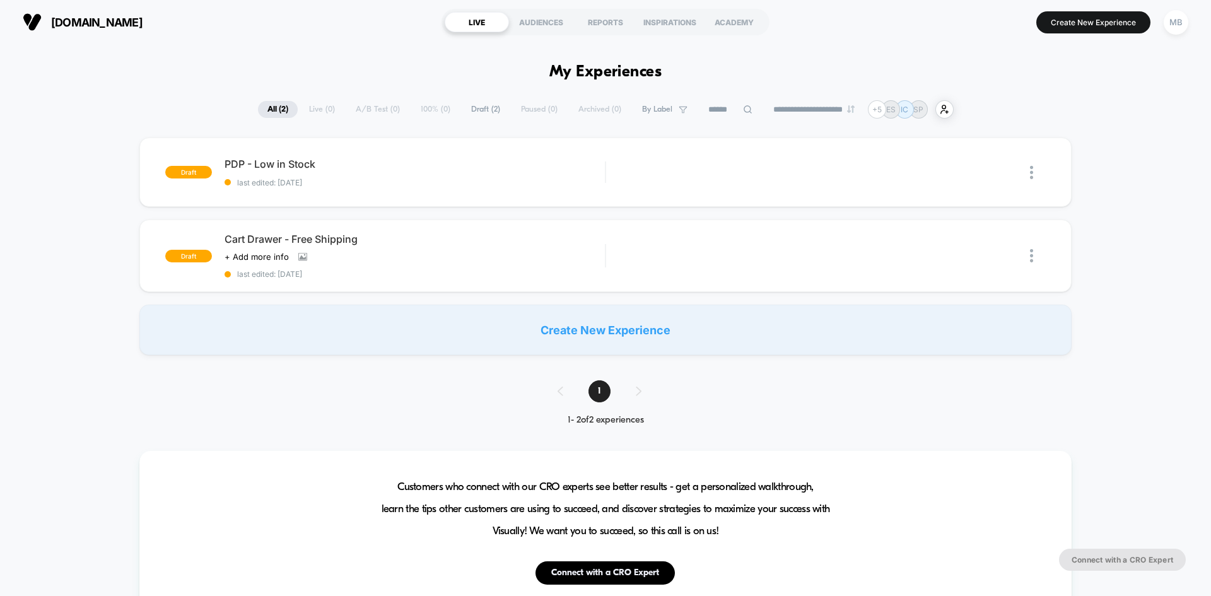
click at [469, 110] on span "Draft ( 2 )" at bounding box center [486, 109] width 48 height 17
